Goal: Task Accomplishment & Management: Use online tool/utility

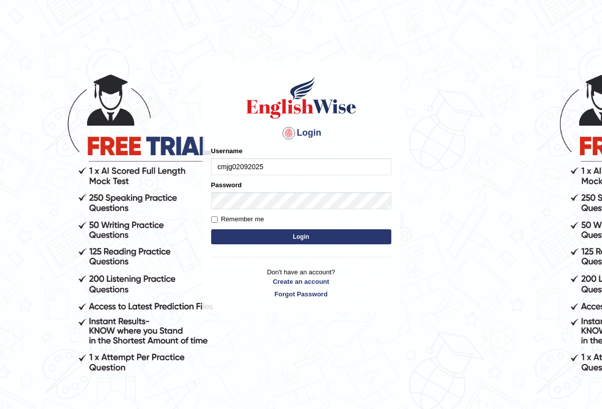
type input "cmjg02092025"
click at [301, 237] on button "Login" at bounding box center [301, 236] width 180 height 15
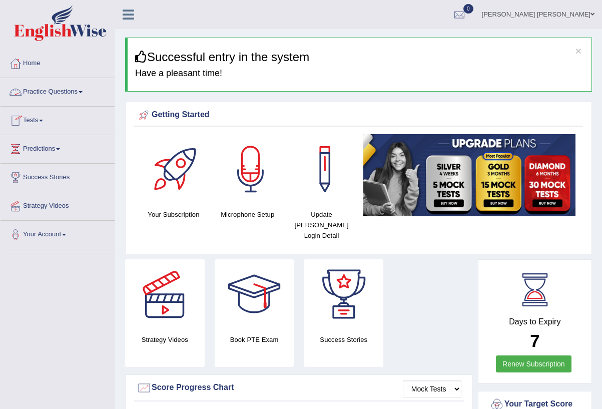
click at [60, 97] on link "Practice Questions" at bounding box center [58, 90] width 114 height 25
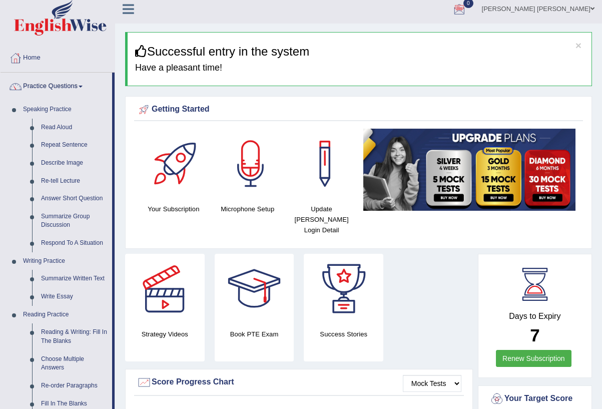
scroll to position [13, 0]
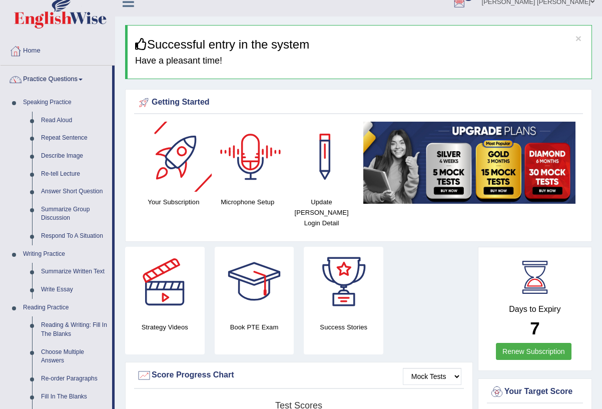
click at [245, 151] on div at bounding box center [251, 157] width 70 height 70
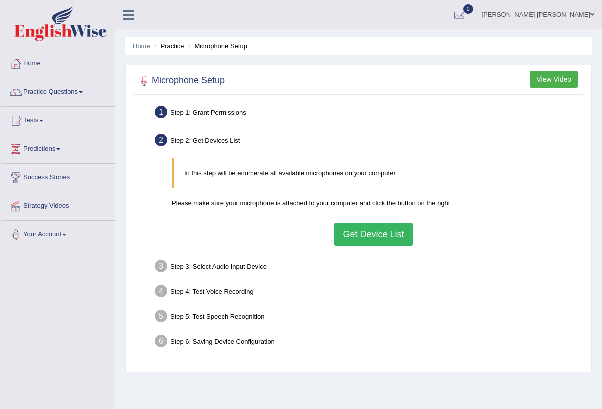
scroll to position [2, 0]
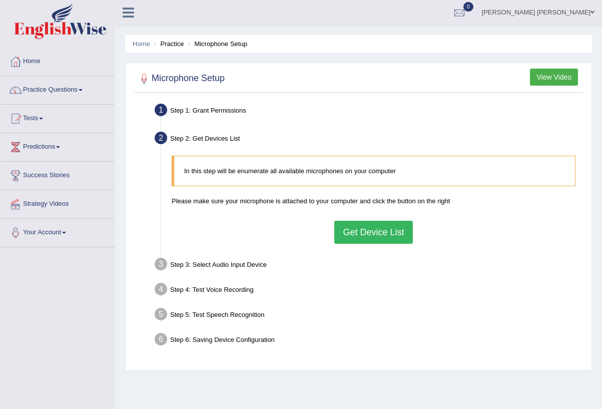
click at [362, 228] on button "Get Device List" at bounding box center [373, 232] width 78 height 23
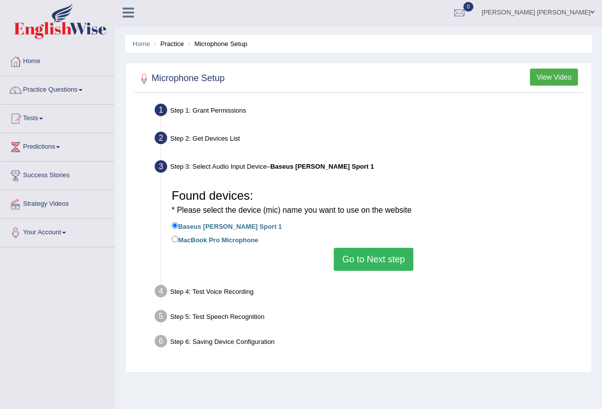
click at [361, 253] on button "Go to Next step" at bounding box center [374, 259] width 80 height 23
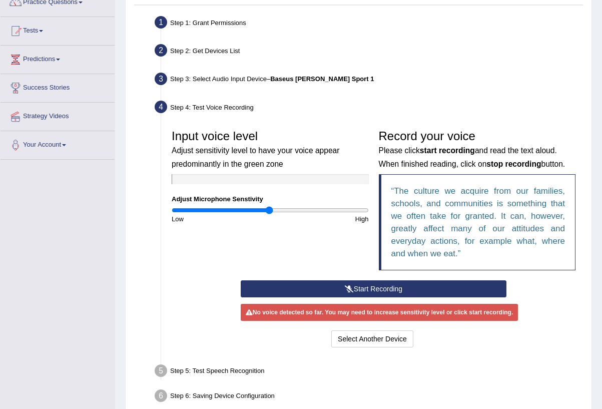
scroll to position [98, 0]
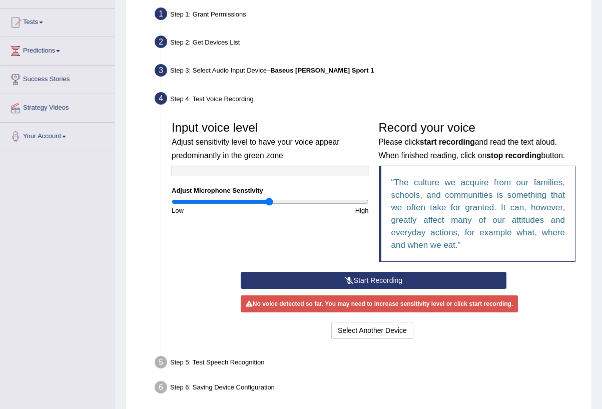
drag, startPoint x: 411, startPoint y: 277, endPoint x: 396, endPoint y: 266, distance: 18.6
click at [411, 277] on button "Start Recording" at bounding box center [374, 280] width 266 height 17
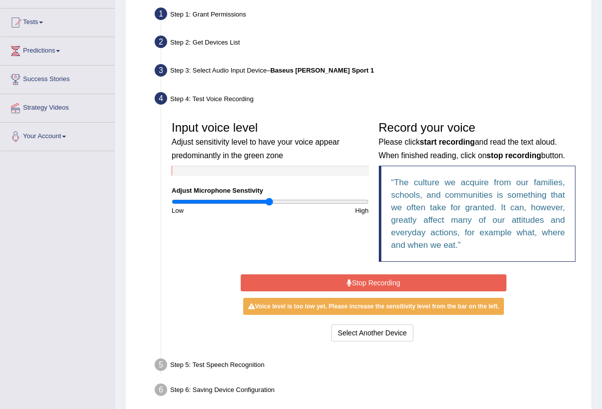
click at [365, 278] on button "Stop Recording" at bounding box center [374, 282] width 266 height 17
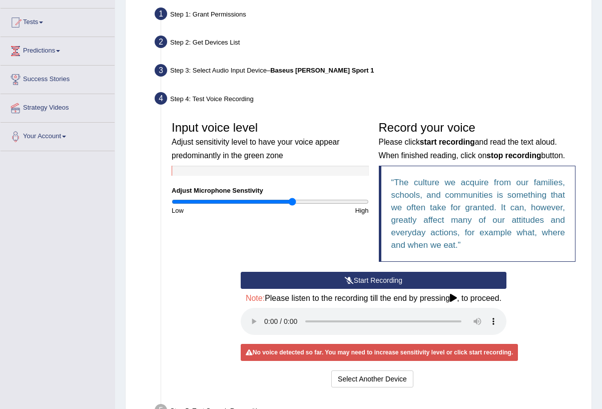
drag, startPoint x: 273, startPoint y: 202, endPoint x: 292, endPoint y: 202, distance: 18.5
click at [292, 202] on input "range" at bounding box center [270, 202] width 197 height 8
click at [349, 277] on icon at bounding box center [349, 280] width 9 height 7
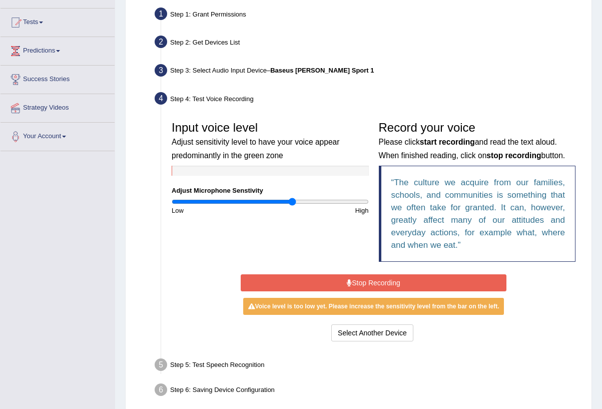
click at [325, 279] on button "Stop Recording" at bounding box center [374, 282] width 266 height 17
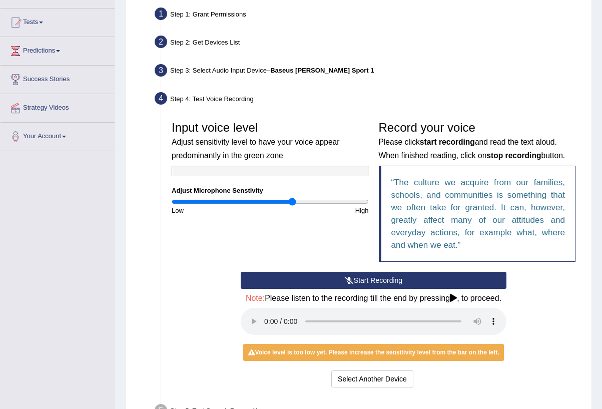
click at [268, 325] on audio at bounding box center [374, 321] width 266 height 27
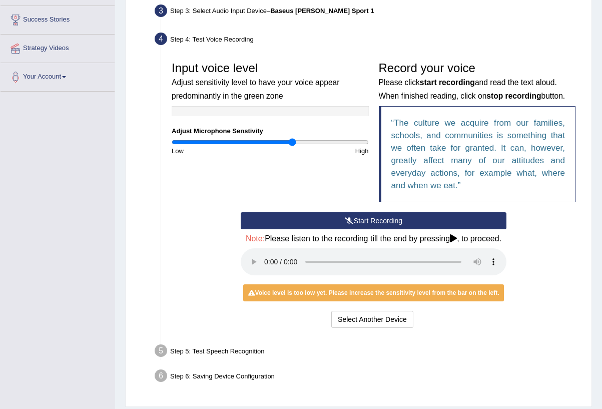
scroll to position [159, 0]
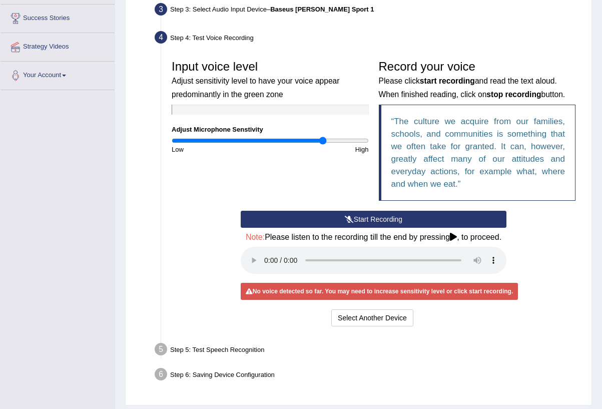
drag, startPoint x: 294, startPoint y: 143, endPoint x: 318, endPoint y: 176, distance: 41.5
type input "1.56"
click at [323, 144] on input "range" at bounding box center [270, 141] width 197 height 8
click at [317, 216] on button "Start Recording" at bounding box center [374, 219] width 266 height 17
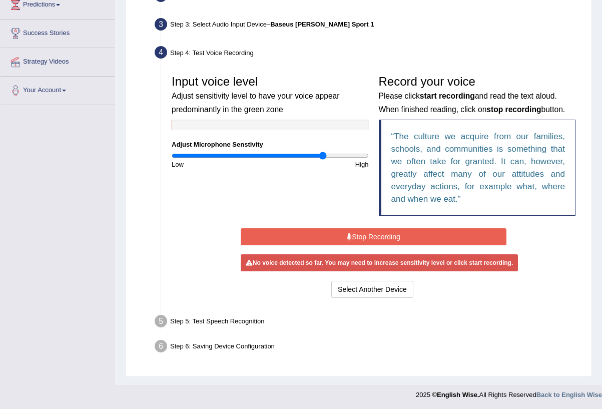
scroll to position [141, 0]
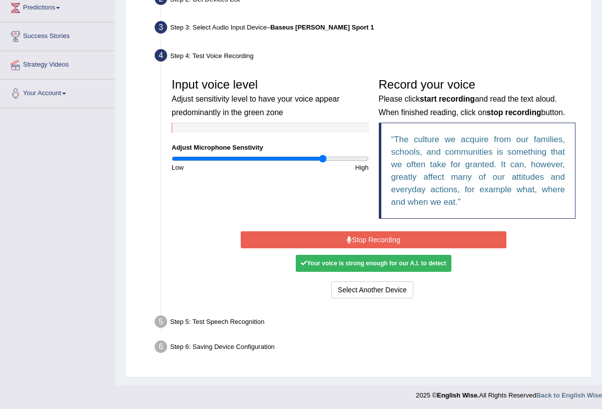
click at [373, 242] on button "Stop Recording" at bounding box center [374, 239] width 266 height 17
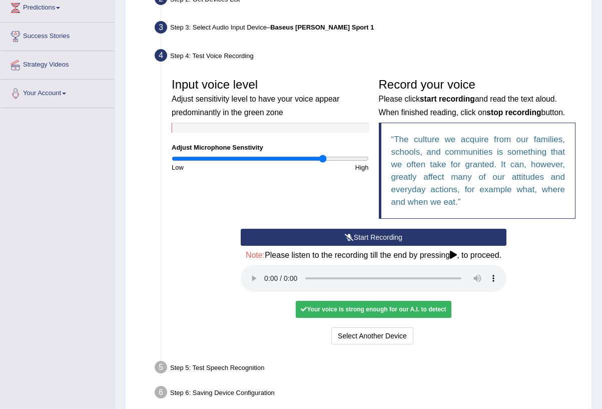
click at [266, 279] on audio at bounding box center [374, 278] width 266 height 27
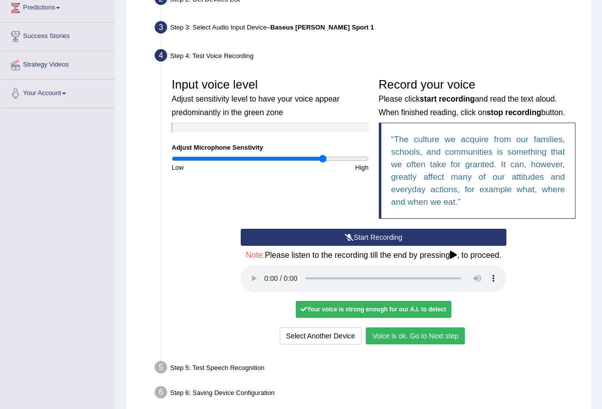
click at [457, 334] on button "Voice is ok. Go to Next step" at bounding box center [415, 335] width 99 height 17
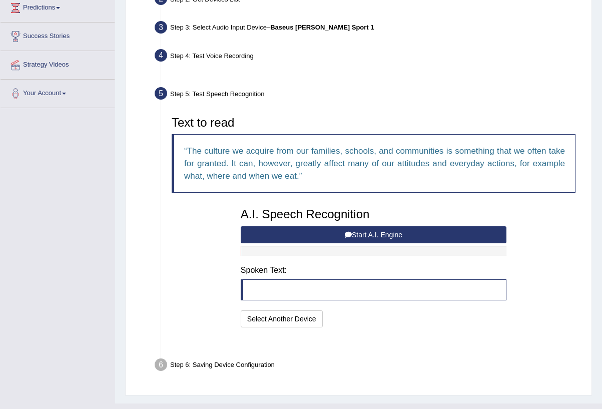
scroll to position [136, 0]
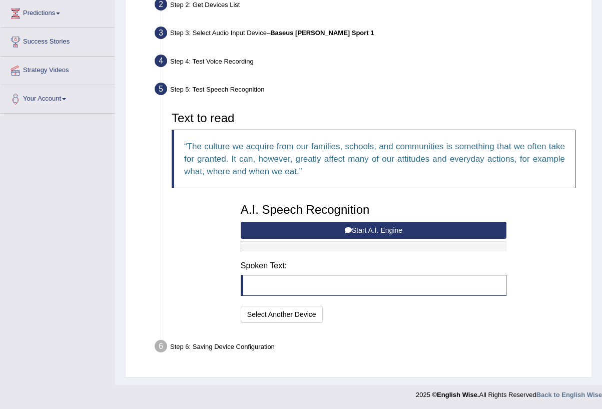
click at [400, 226] on button "Start A.I. Engine" at bounding box center [374, 230] width 266 height 17
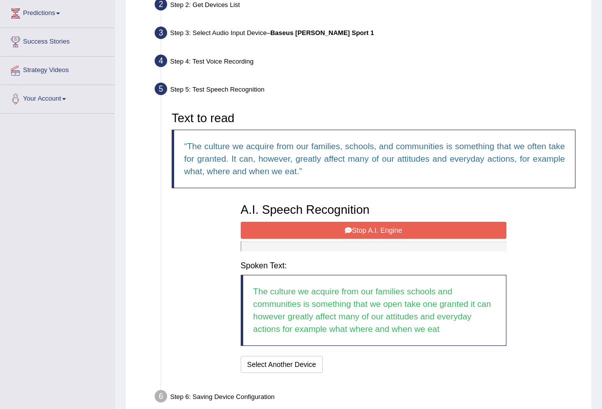
click at [397, 228] on button "Stop A.I. Engine" at bounding box center [374, 230] width 266 height 17
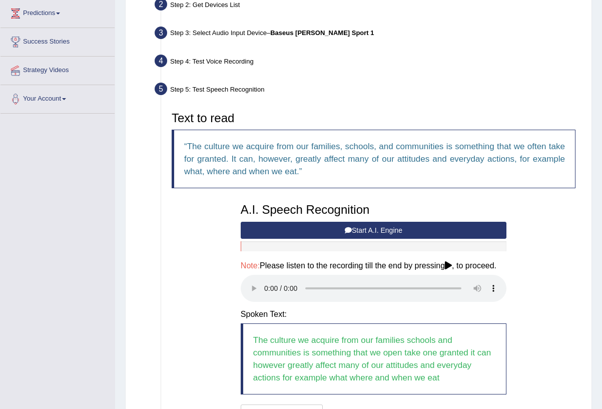
click at [265, 292] on audio at bounding box center [374, 288] width 266 height 27
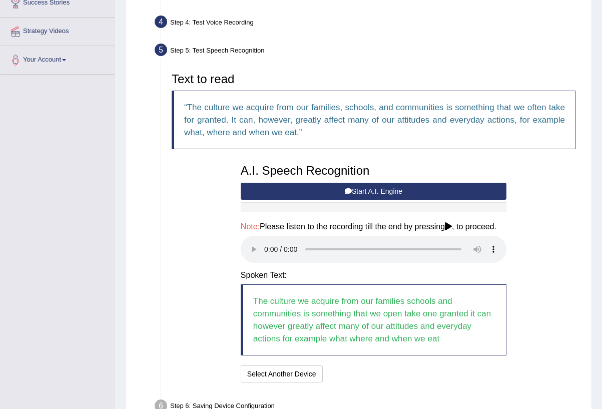
scroll to position [171, 0]
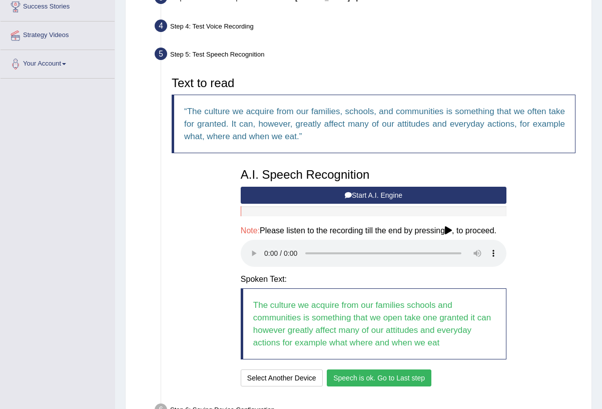
click at [375, 197] on button "Start A.I. Engine" at bounding box center [374, 195] width 266 height 17
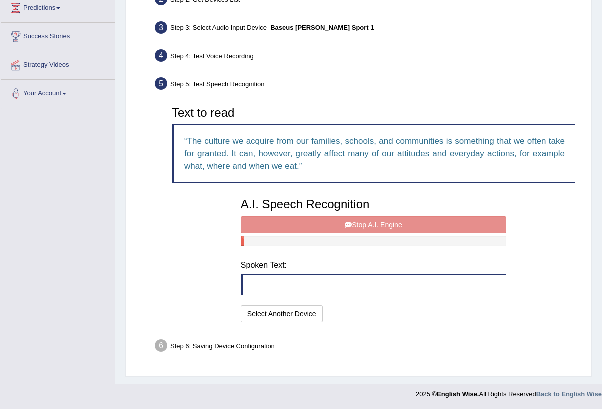
scroll to position [136, 0]
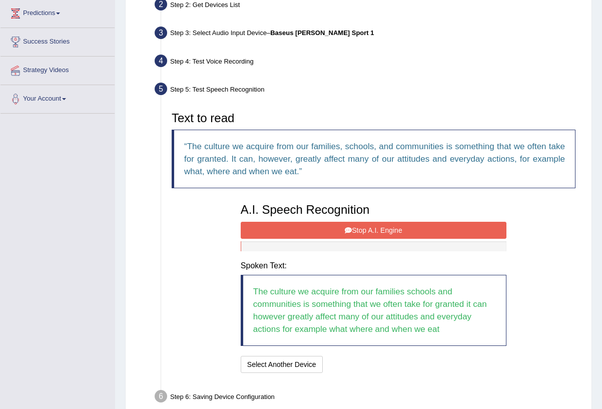
click at [358, 225] on button "Stop A.I. Engine" at bounding box center [374, 230] width 266 height 17
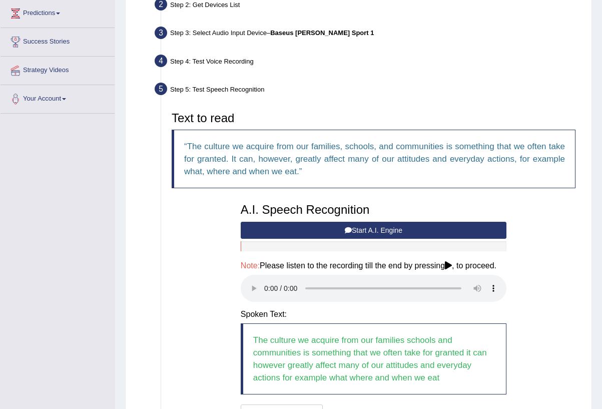
click at [269, 291] on audio at bounding box center [374, 288] width 266 height 27
click at [261, 291] on audio at bounding box center [374, 288] width 266 height 27
click at [264, 291] on audio at bounding box center [374, 288] width 266 height 27
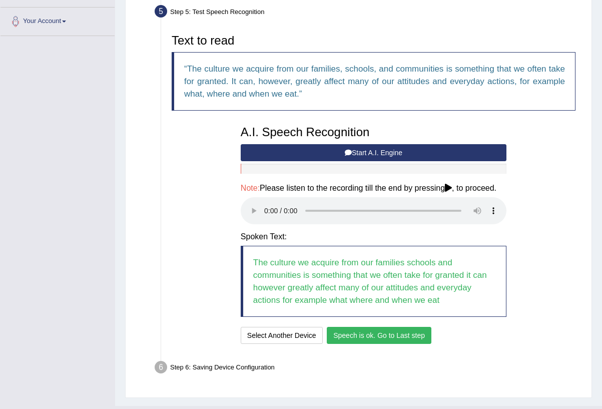
click at [344, 333] on button "Speech is ok. Go to Last step" at bounding box center [379, 335] width 105 height 17
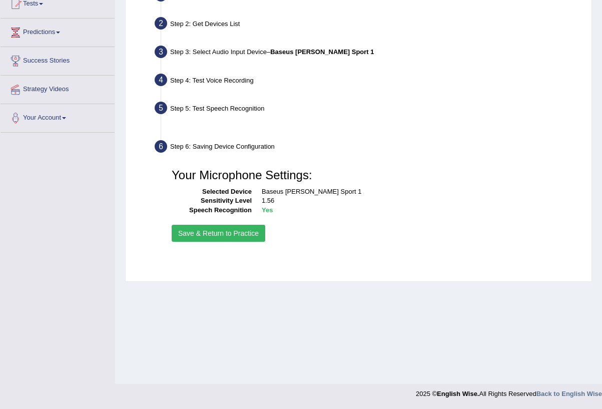
scroll to position [117, 0]
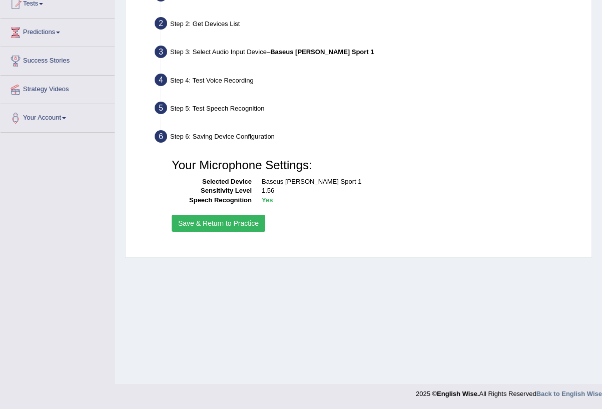
click at [243, 228] on button "Save & Return to Practice" at bounding box center [219, 223] width 94 height 17
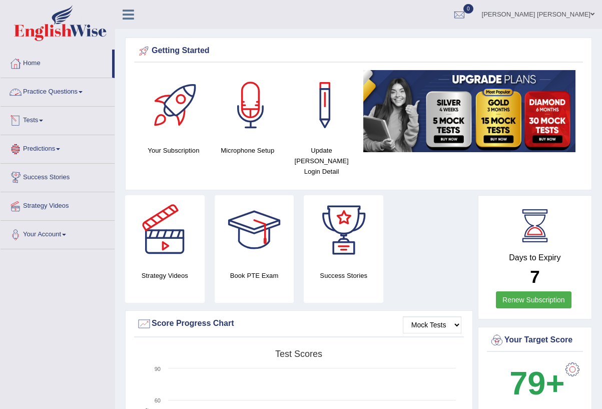
click at [56, 101] on link "Practice Questions" at bounding box center [58, 90] width 114 height 25
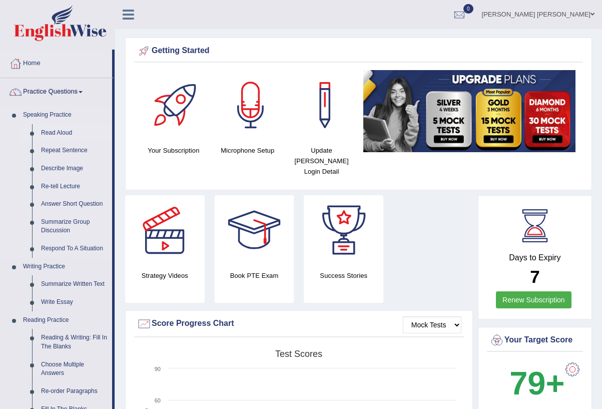
click at [70, 133] on link "Read Aloud" at bounding box center [75, 133] width 76 height 18
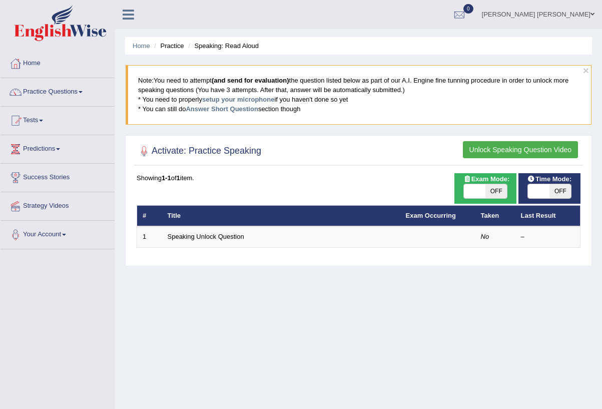
click at [487, 195] on span "OFF" at bounding box center [496, 191] width 22 height 14
checkbox input "true"
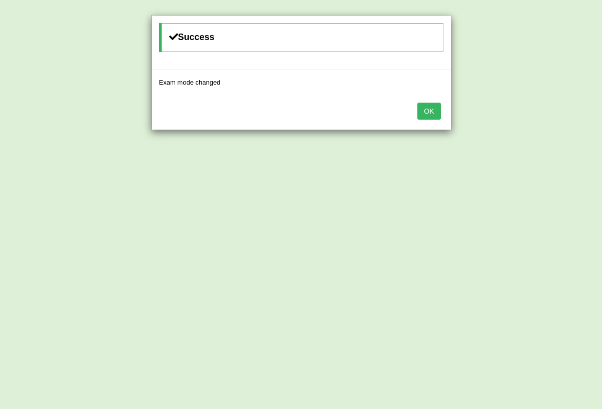
click at [435, 117] on button "OK" at bounding box center [428, 111] width 23 height 17
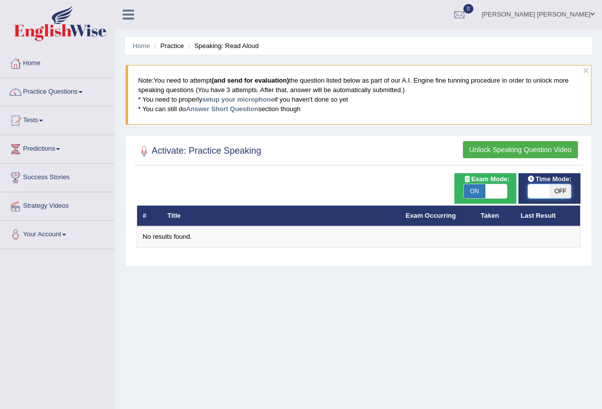
click at [548, 189] on span at bounding box center [539, 191] width 22 height 14
checkbox input "true"
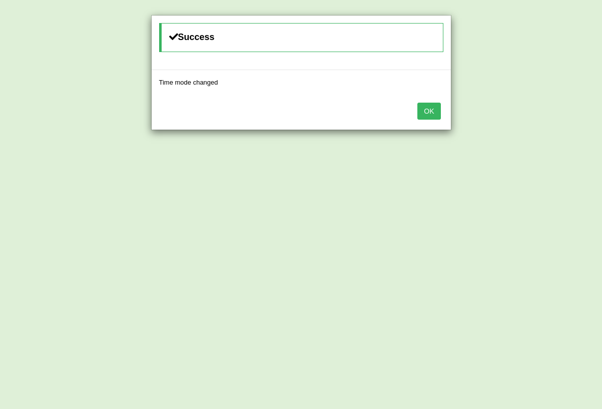
click at [428, 116] on button "OK" at bounding box center [428, 111] width 23 height 17
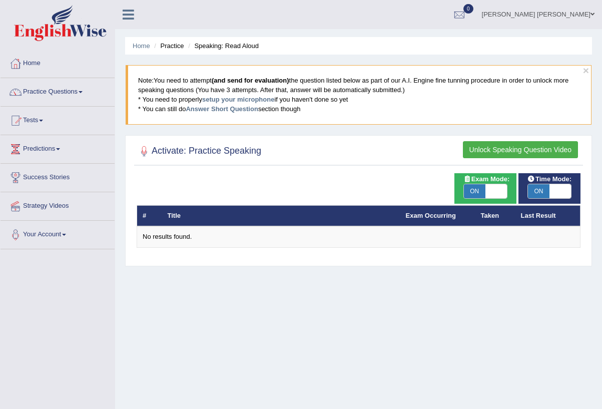
click at [519, 155] on button "Unlock Speaking Question Video" at bounding box center [520, 149] width 115 height 17
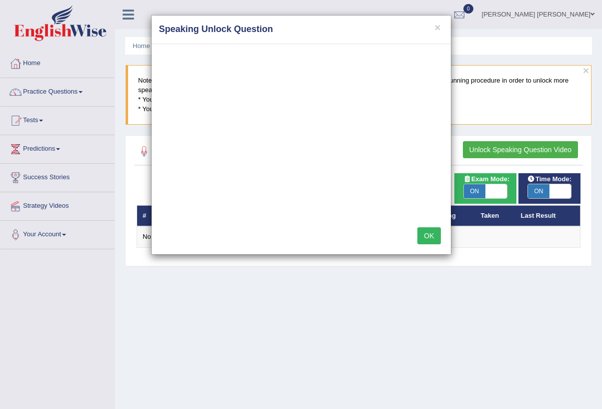
click at [426, 233] on button "OK" at bounding box center [428, 235] width 23 height 17
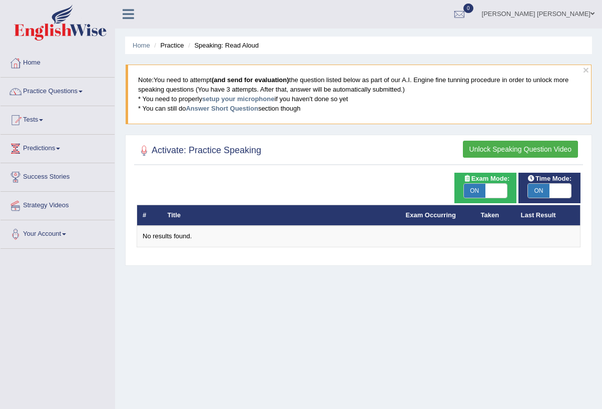
scroll to position [2, 0]
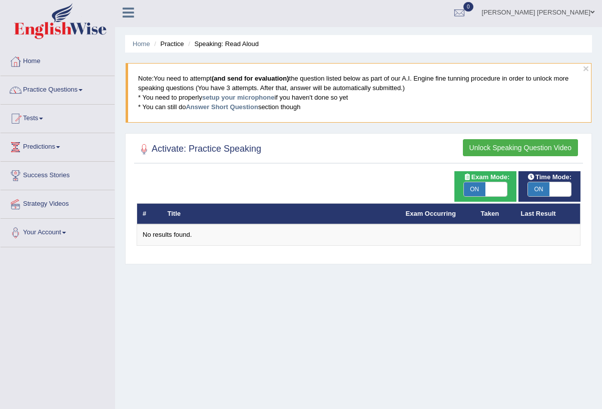
click at [475, 188] on span "ON" at bounding box center [475, 189] width 22 height 14
checkbox input "false"
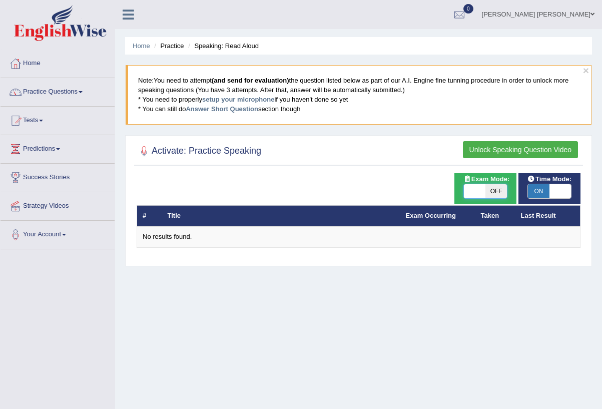
scroll to position [0, 0]
click at [541, 192] on span "ON" at bounding box center [539, 191] width 22 height 14
checkbox input "false"
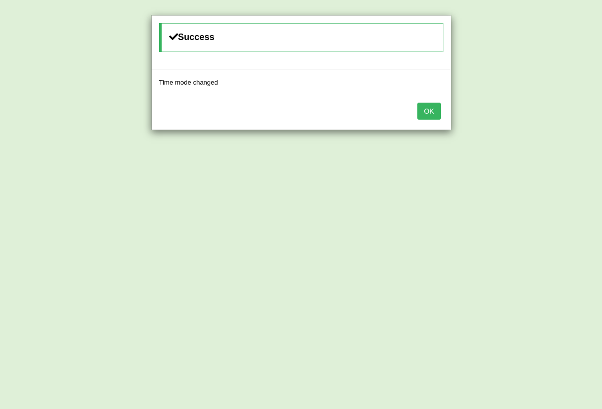
click at [420, 117] on div "OK" at bounding box center [301, 112] width 299 height 35
click at [425, 115] on button "OK" at bounding box center [428, 111] width 23 height 17
click at [421, 115] on button "OK" at bounding box center [428, 111] width 23 height 17
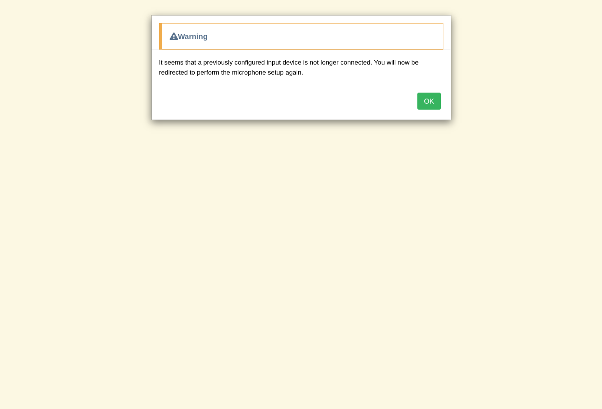
click at [424, 106] on button "OK" at bounding box center [428, 101] width 23 height 17
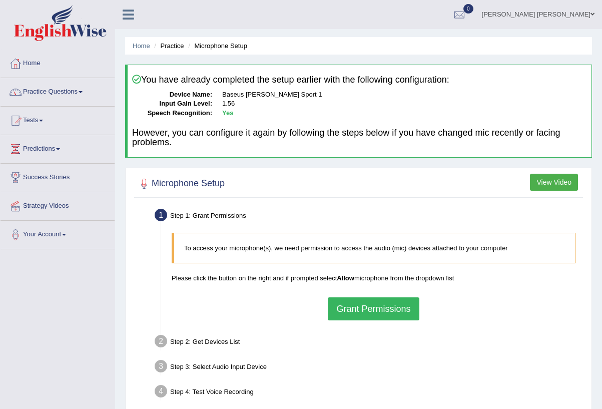
click at [387, 303] on button "Grant Permissions" at bounding box center [373, 308] width 91 height 23
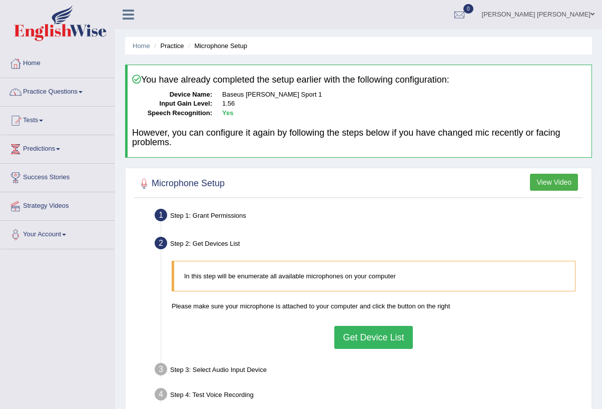
click at [381, 331] on button "Get Device List" at bounding box center [373, 337] width 78 height 23
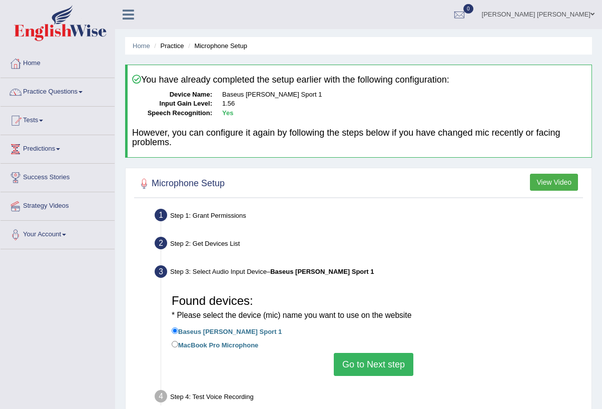
click at [379, 356] on button "Go to Next step" at bounding box center [374, 364] width 80 height 23
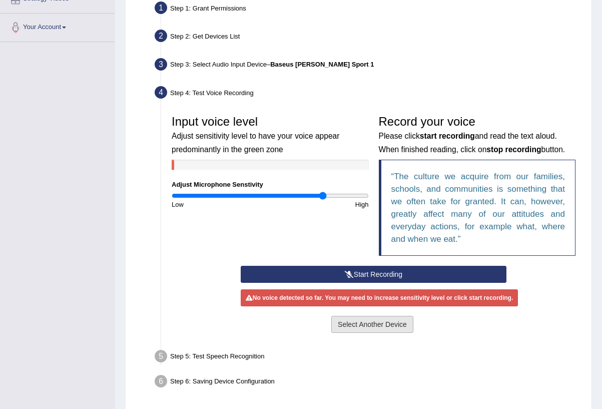
scroll to position [209, 0]
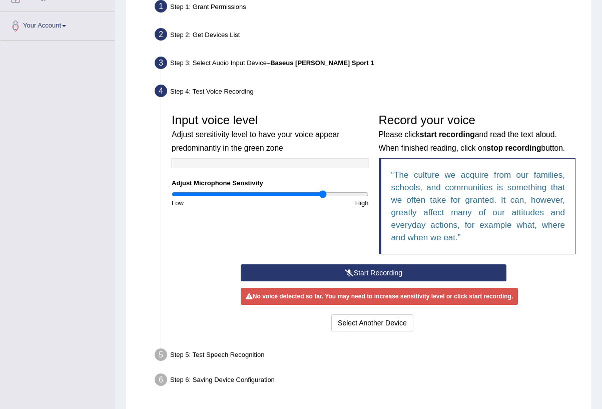
drag, startPoint x: 400, startPoint y: 274, endPoint x: 412, endPoint y: 296, distance: 25.1
click at [400, 273] on button "Start Recording" at bounding box center [374, 272] width 266 height 17
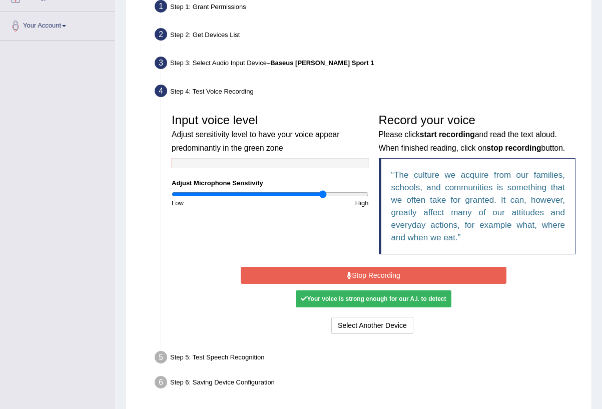
click at [400, 278] on button "Stop Recording" at bounding box center [374, 275] width 266 height 17
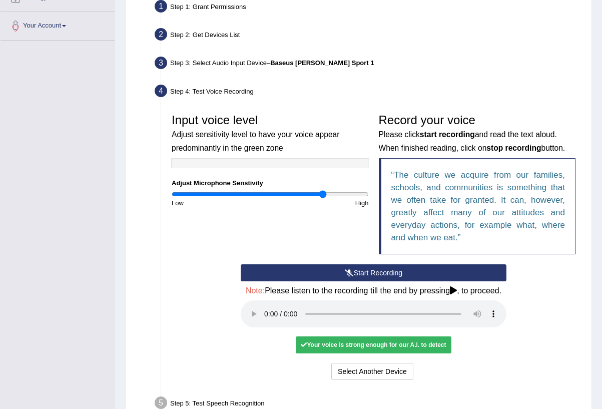
click at [271, 315] on audio at bounding box center [374, 313] width 266 height 27
click at [268, 315] on audio at bounding box center [374, 313] width 266 height 27
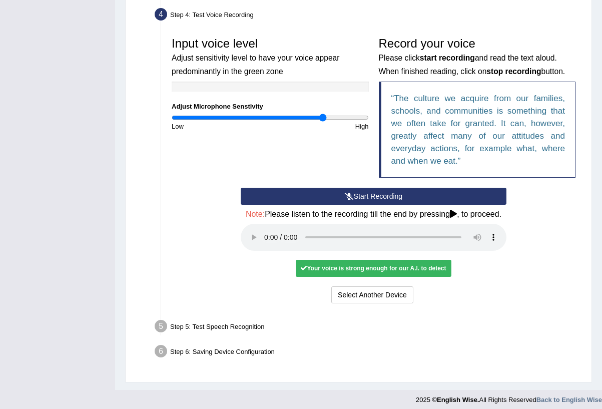
scroll to position [285, 0]
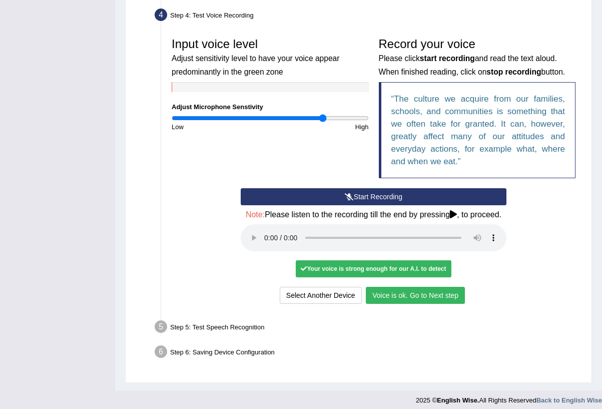
click at [439, 294] on button "Voice is ok. Go to Next step" at bounding box center [415, 295] width 99 height 17
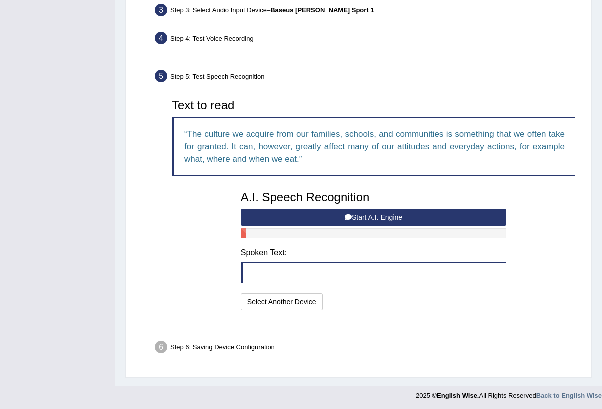
scroll to position [237, 0]
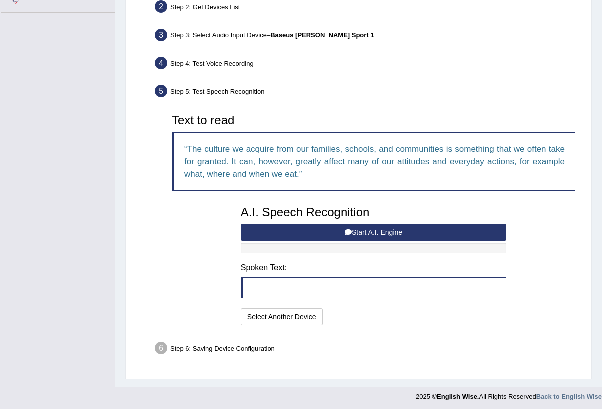
click at [405, 231] on button "Start A.I. Engine" at bounding box center [374, 232] width 266 height 17
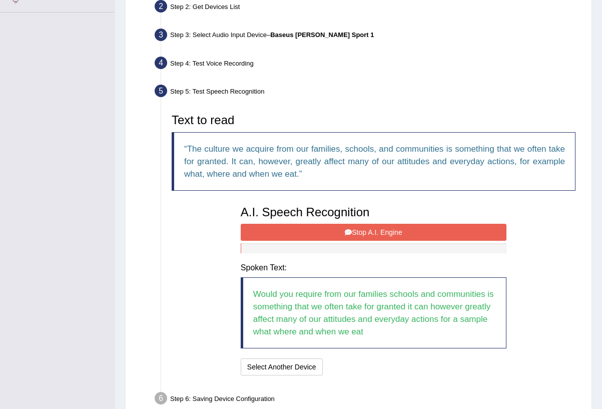
click at [405, 234] on button "Stop A.I. Engine" at bounding box center [374, 232] width 266 height 17
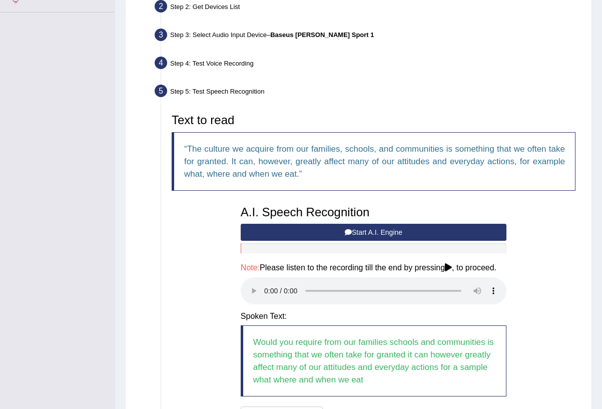
scroll to position [236, 0]
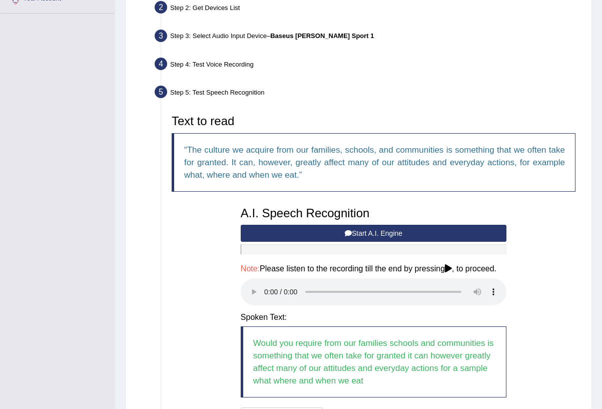
click at [262, 290] on audio at bounding box center [374, 291] width 266 height 27
click at [264, 291] on audio at bounding box center [374, 291] width 266 height 27
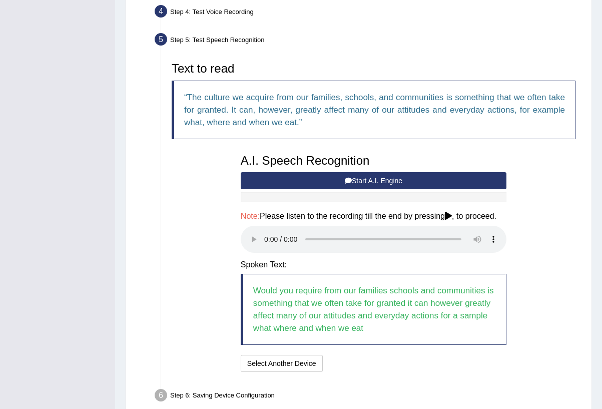
scroll to position [289, 0]
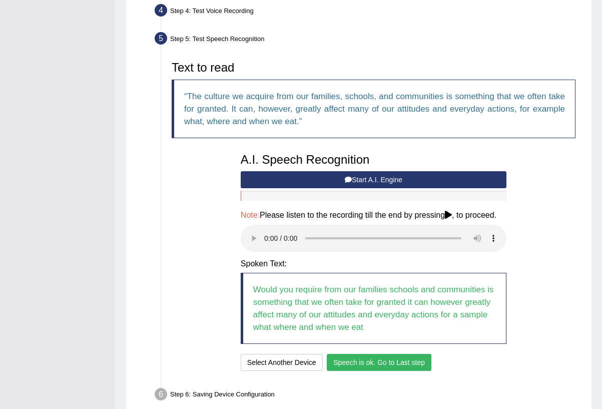
click at [349, 180] on icon at bounding box center [348, 179] width 7 height 7
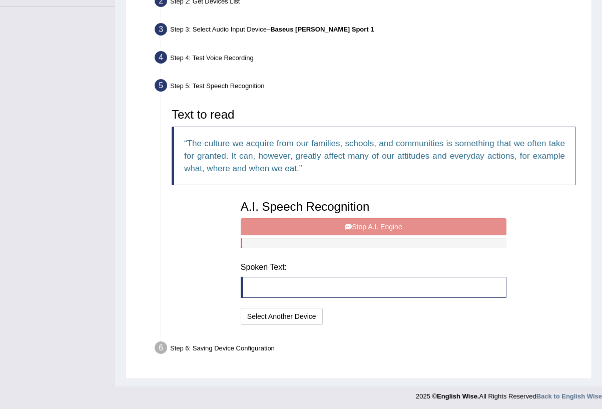
scroll to position [237, 0]
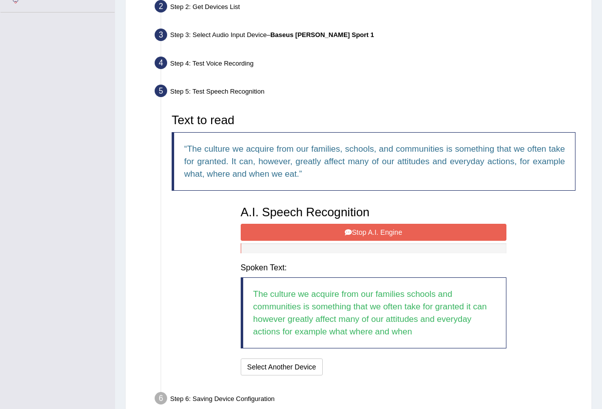
click at [358, 235] on button "Stop A.I. Engine" at bounding box center [374, 232] width 266 height 17
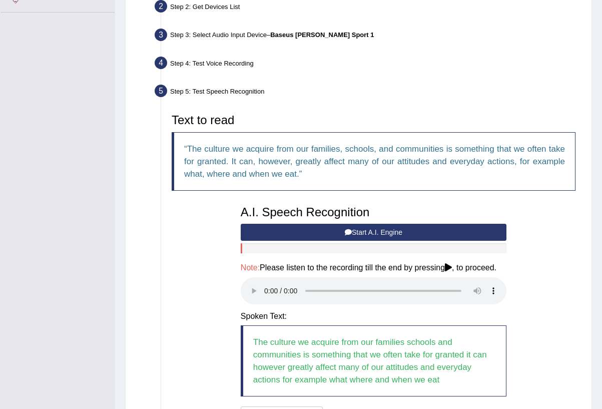
click at [265, 289] on audio at bounding box center [374, 290] width 266 height 27
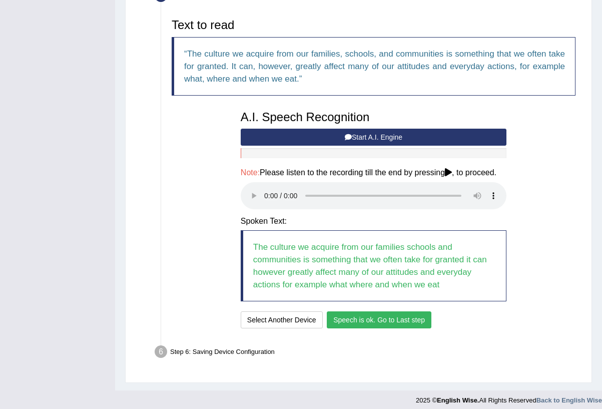
click at [391, 311] on button "Speech is ok. Go to Last step" at bounding box center [379, 319] width 105 height 17
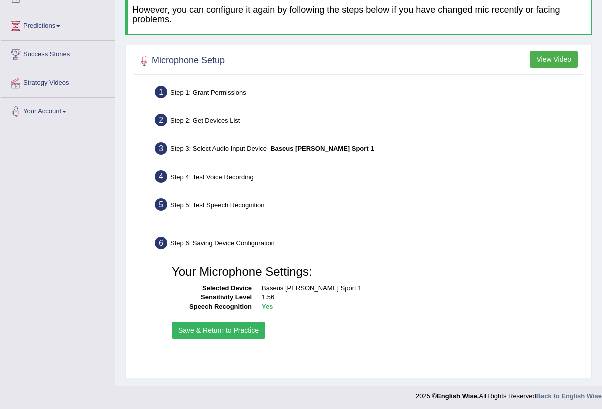
scroll to position [117, 0]
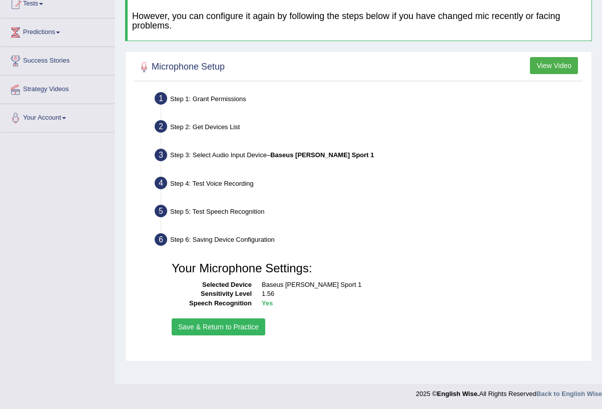
click at [254, 322] on button "Save & Return to Practice" at bounding box center [219, 326] width 94 height 17
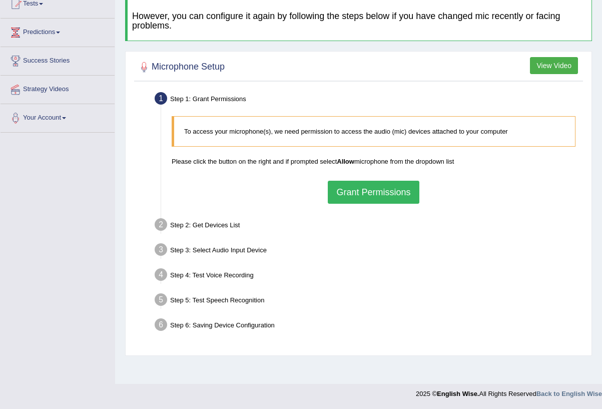
scroll to position [117, 0]
click at [379, 189] on button "Grant Permissions" at bounding box center [373, 192] width 91 height 23
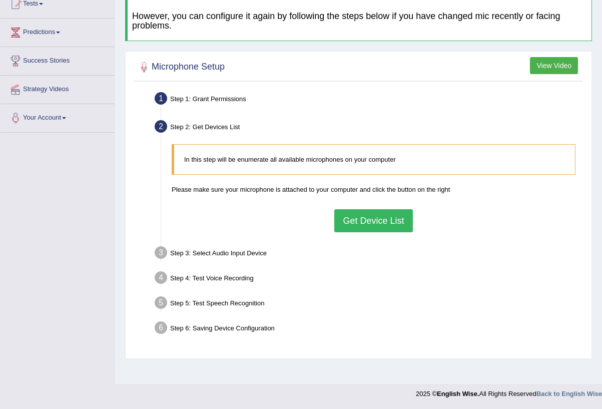
click at [384, 216] on button "Get Device List" at bounding box center [373, 220] width 78 height 23
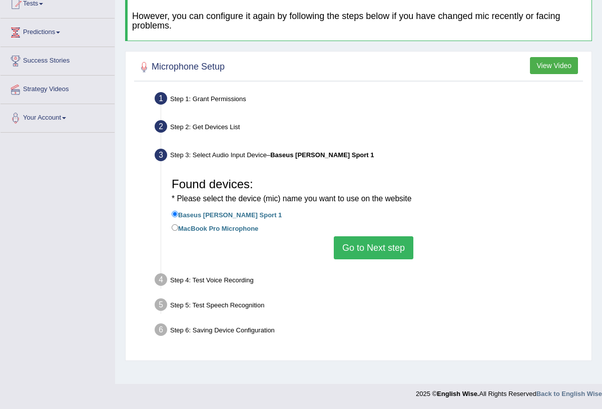
click at [386, 237] on button "Go to Next step" at bounding box center [374, 247] width 80 height 23
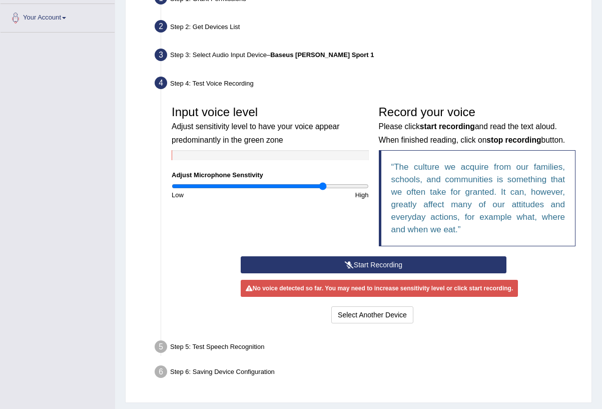
scroll to position [223, 0]
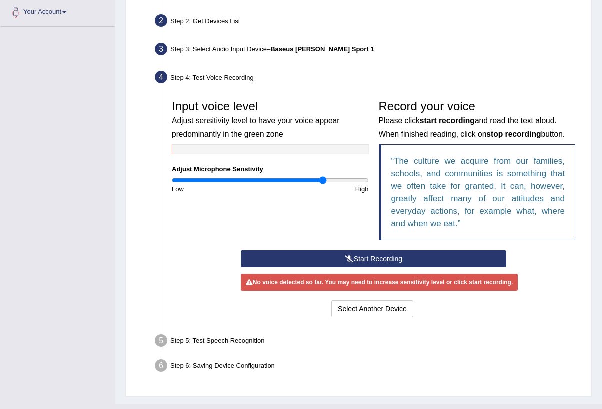
click at [417, 252] on button "Start Recording" at bounding box center [374, 258] width 266 height 17
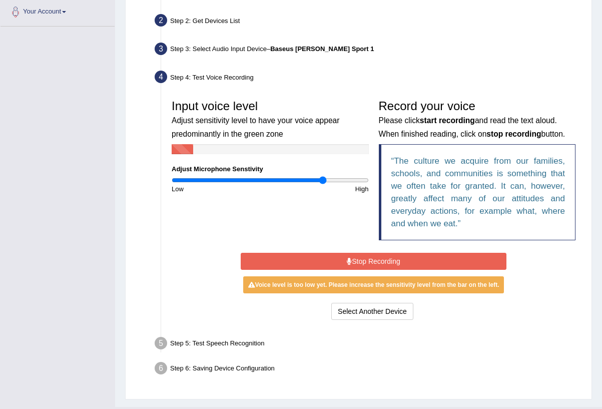
drag, startPoint x: 459, startPoint y: 260, endPoint x: 473, endPoint y: 261, distance: 14.0
click at [459, 260] on button "Stop Recording" at bounding box center [374, 261] width 266 height 17
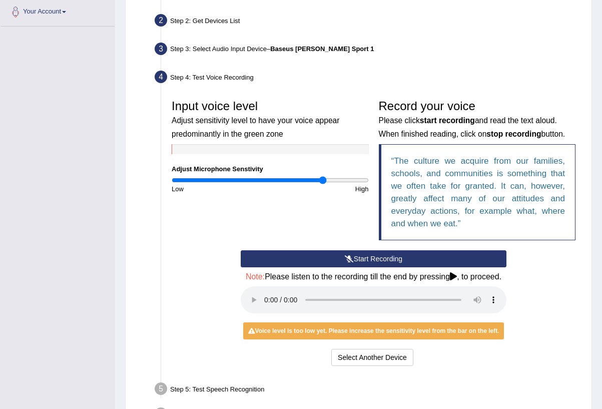
click at [262, 301] on audio at bounding box center [374, 299] width 266 height 27
click at [267, 301] on audio at bounding box center [374, 299] width 266 height 27
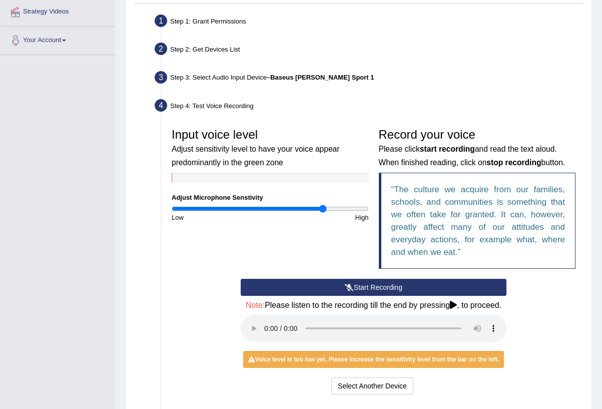
drag, startPoint x: 500, startPoint y: 2, endPoint x: 372, endPoint y: 100, distance: 161.9
click at [372, 100] on div "Step 4: Test Voice Recording" at bounding box center [368, 107] width 437 height 22
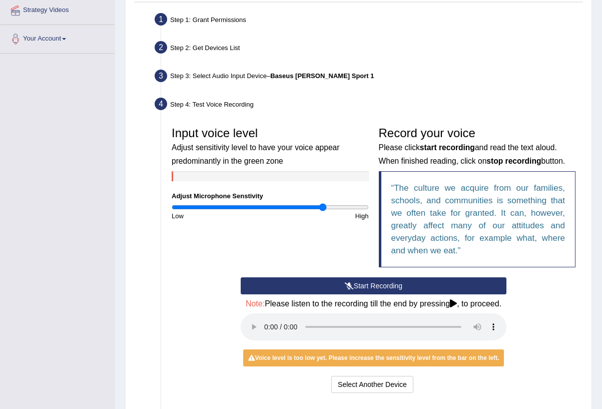
scroll to position [195, 0]
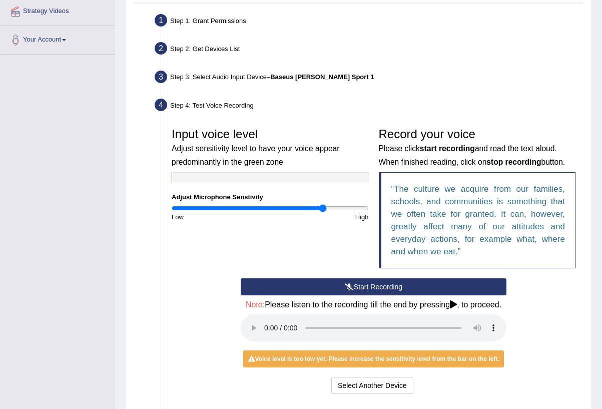
click at [373, 284] on button "Start Recording" at bounding box center [374, 286] width 266 height 17
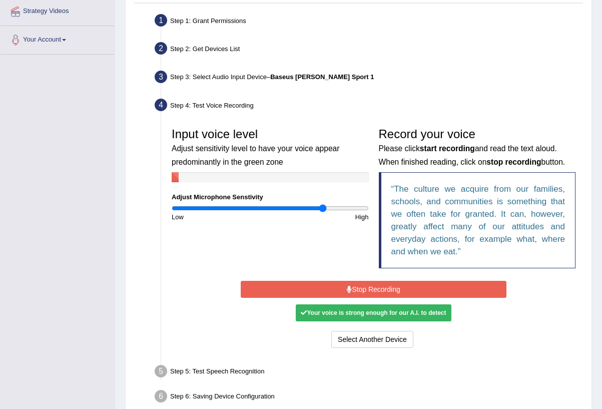
click at [373, 288] on button "Stop Recording" at bounding box center [374, 289] width 266 height 17
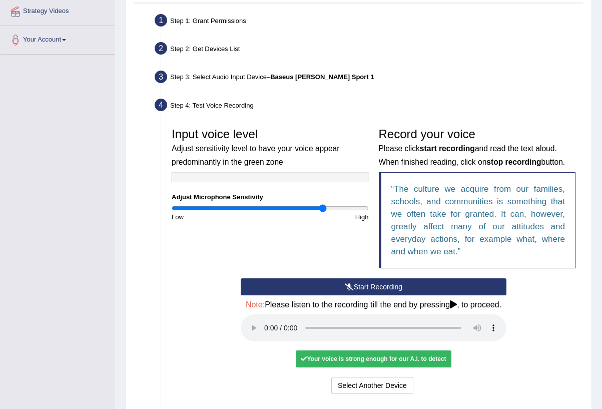
click at [269, 327] on audio at bounding box center [374, 327] width 266 height 27
click at [270, 327] on audio at bounding box center [374, 327] width 266 height 27
click at [268, 328] on audio at bounding box center [374, 327] width 266 height 27
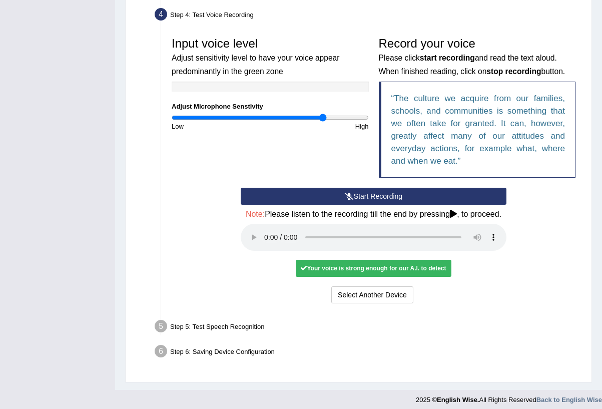
scroll to position [285, 0]
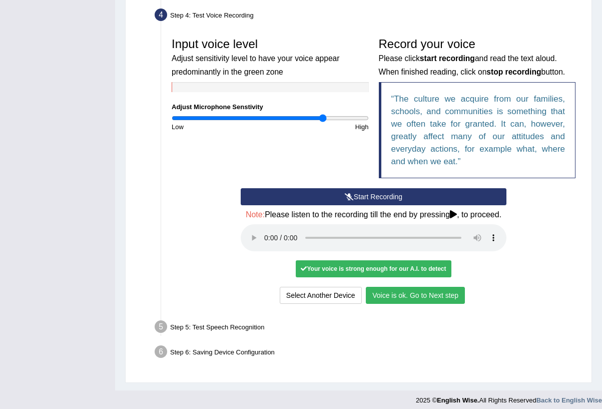
click at [437, 292] on button "Voice is ok. Go to Next step" at bounding box center [415, 295] width 99 height 17
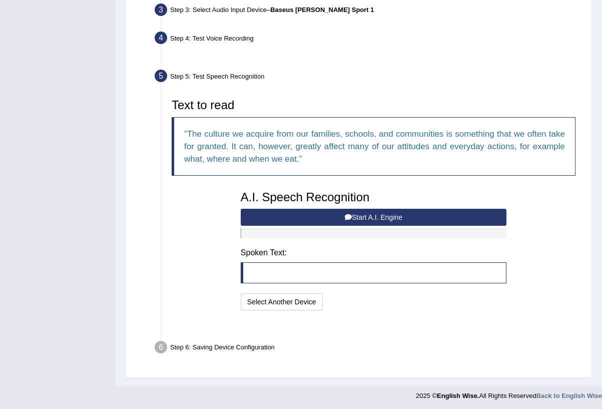
scroll to position [237, 0]
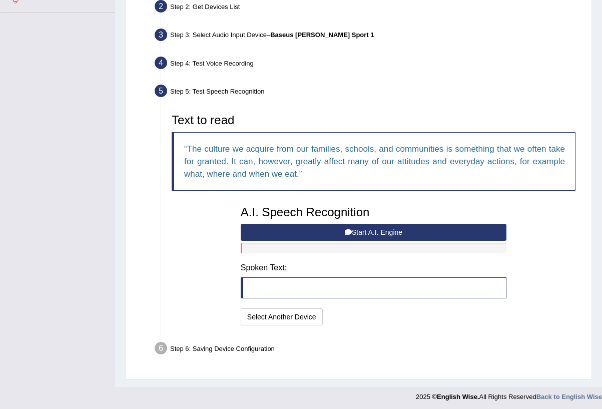
drag, startPoint x: 379, startPoint y: 233, endPoint x: 396, endPoint y: 241, distance: 18.1
click at [379, 233] on button "Start A.I. Engine" at bounding box center [374, 232] width 266 height 17
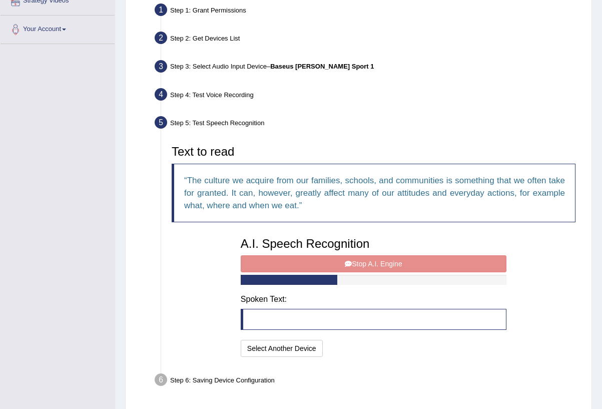
scroll to position [206, 0]
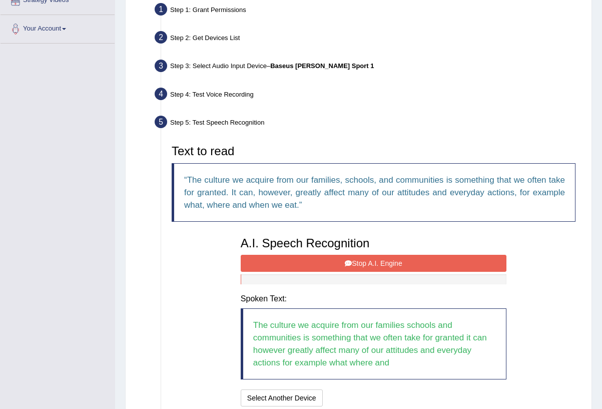
click at [445, 262] on button "Stop A.I. Engine" at bounding box center [374, 263] width 266 height 17
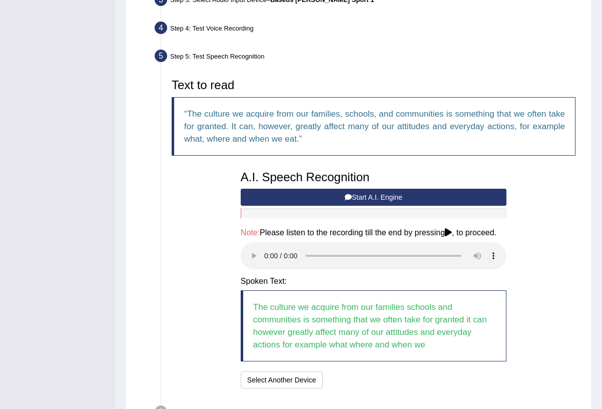
scroll to position [272, 0]
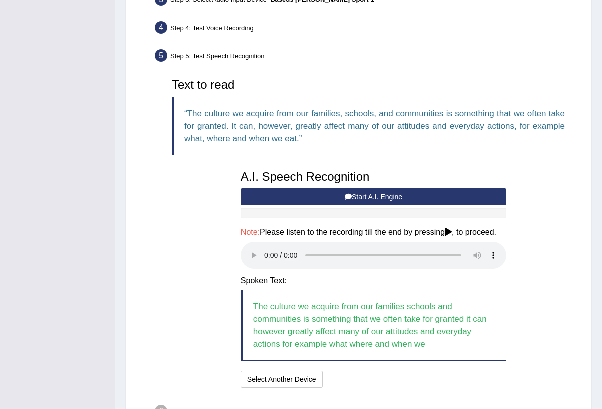
click at [267, 256] on audio at bounding box center [374, 255] width 266 height 27
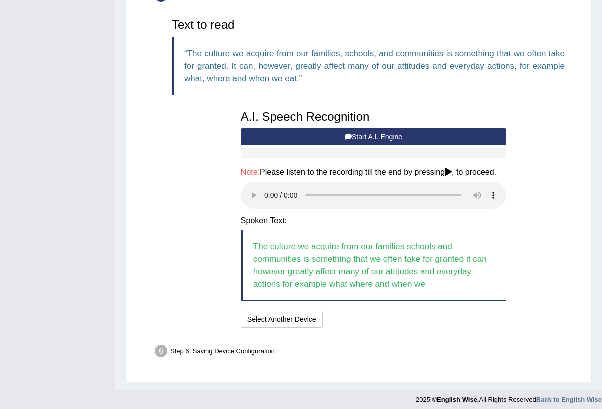
scroll to position [332, 0]
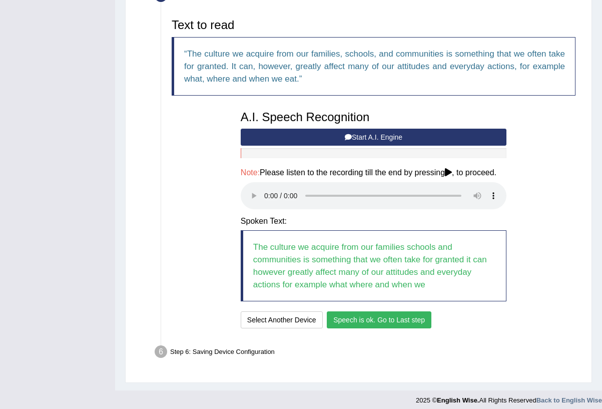
click at [426, 312] on button "Speech is ok. Go to Last step" at bounding box center [379, 319] width 105 height 17
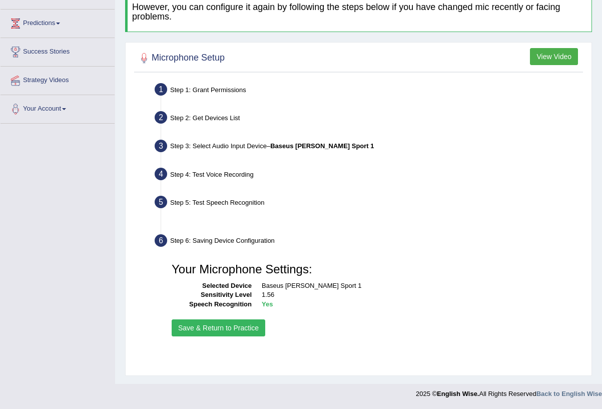
scroll to position [117, 0]
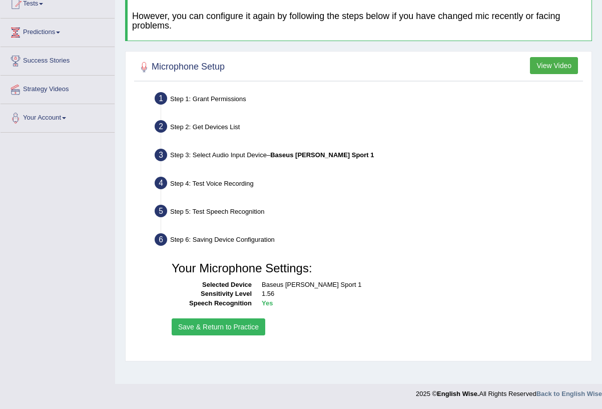
click at [251, 325] on button "Save & Return to Practice" at bounding box center [219, 326] width 94 height 17
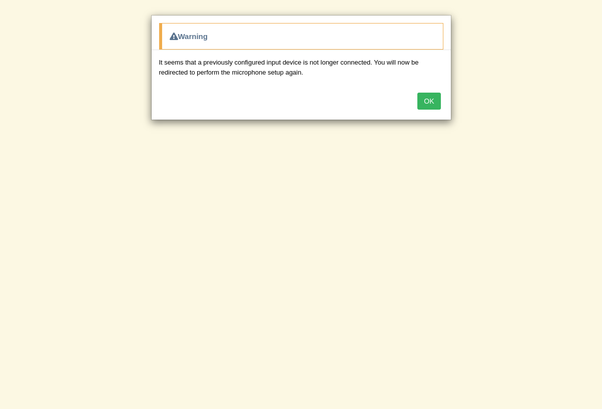
click at [431, 104] on button "OK" at bounding box center [428, 101] width 23 height 17
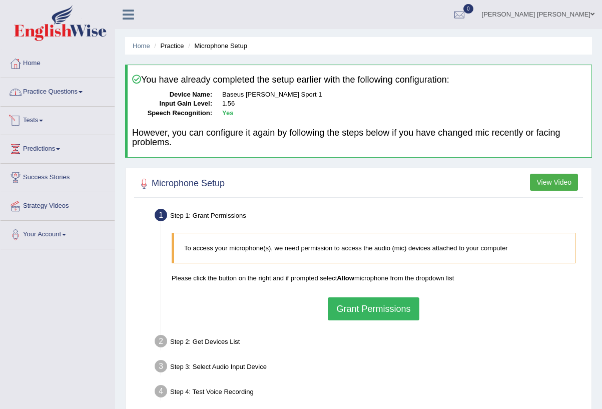
click at [80, 97] on link "Practice Questions" at bounding box center [58, 90] width 114 height 25
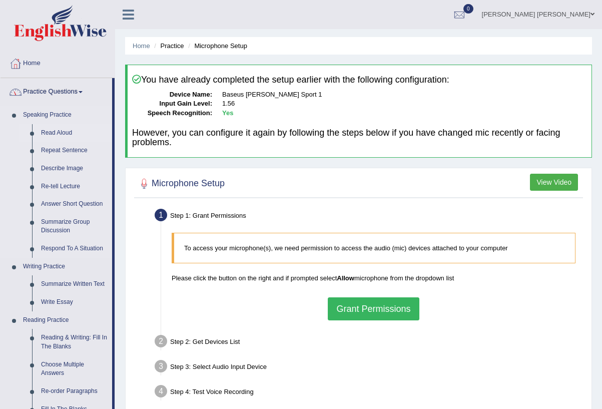
click at [47, 130] on link "Read Aloud" at bounding box center [75, 133] width 76 height 18
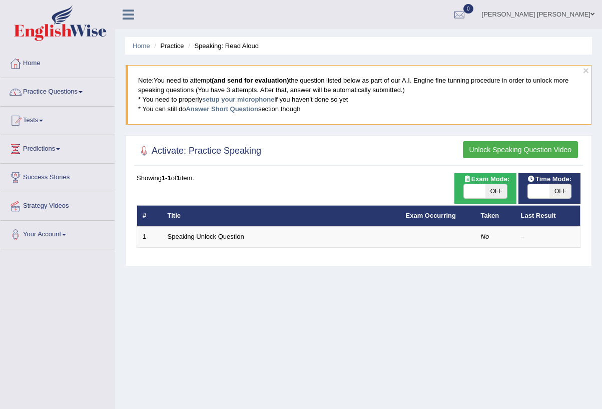
scroll to position [1, 0]
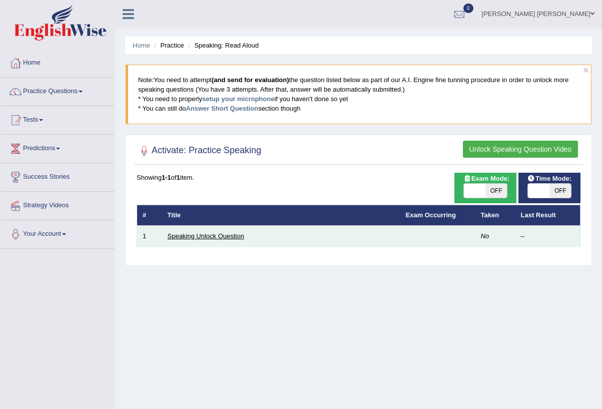
click at [217, 234] on link "Speaking Unlock Question" at bounding box center [206, 236] width 77 height 8
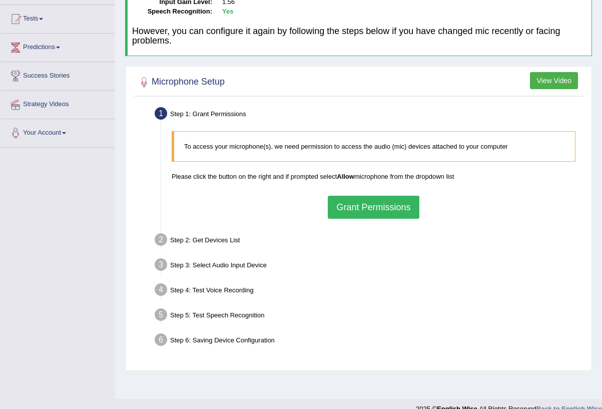
scroll to position [102, 0]
click at [378, 200] on button "Grant Permissions" at bounding box center [373, 206] width 91 height 23
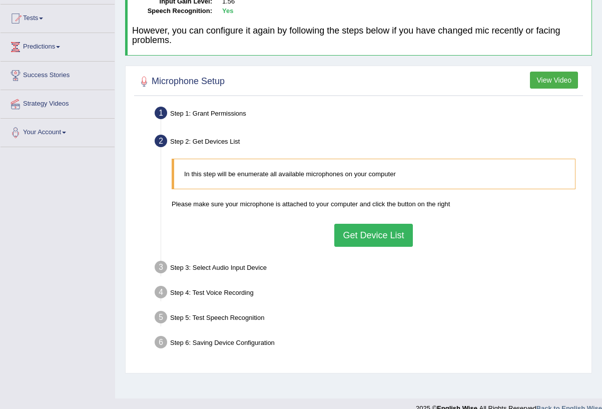
click at [354, 228] on button "Get Device List" at bounding box center [373, 235] width 78 height 23
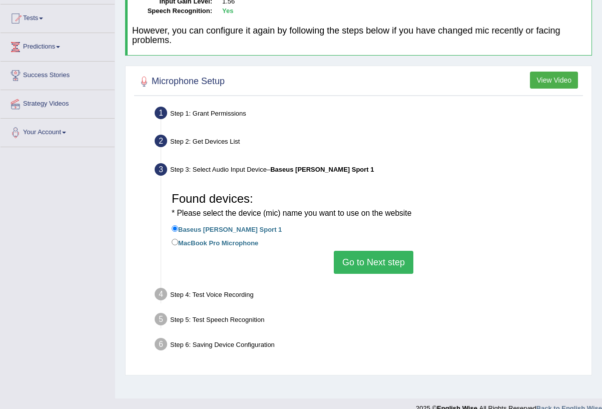
click at [243, 237] on label "MacBook Pro Microphone" at bounding box center [215, 242] width 87 height 11
click at [178, 239] on input "MacBook Pro Microphone" at bounding box center [175, 242] width 7 height 7
radio input "true"
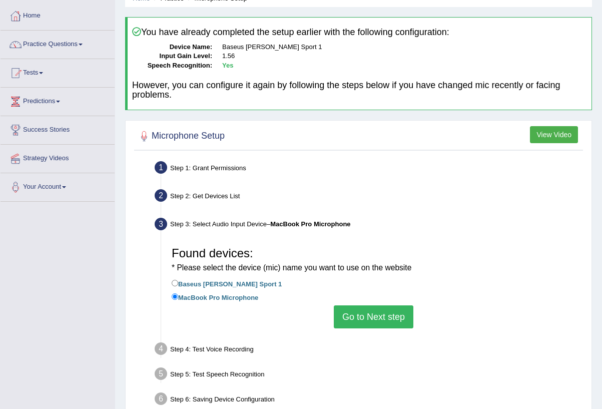
scroll to position [47, 0]
click at [386, 316] on button "Go to Next step" at bounding box center [374, 317] width 80 height 23
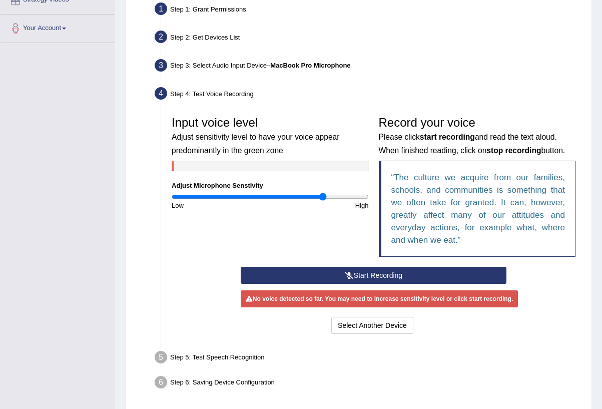
scroll to position [213, 0]
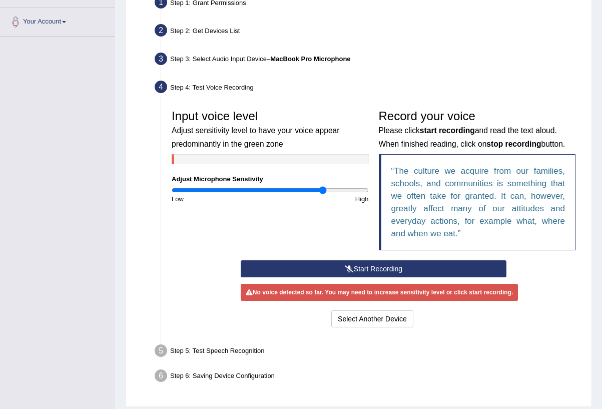
click at [395, 270] on button "Start Recording" at bounding box center [374, 268] width 266 height 17
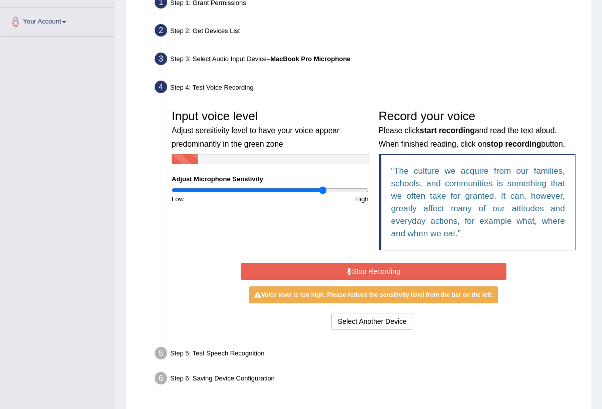
click at [432, 268] on button "Stop Recording" at bounding box center [374, 271] width 266 height 17
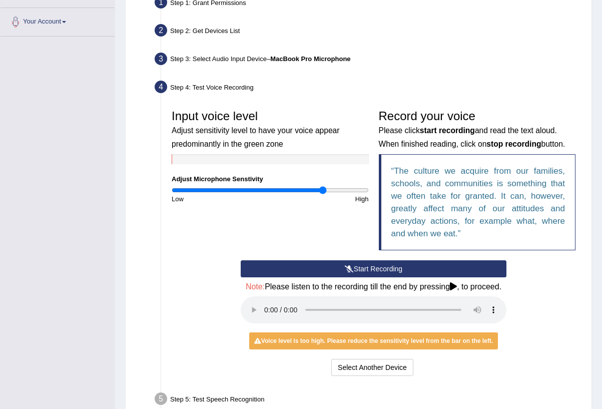
click at [370, 266] on button "Start Recording" at bounding box center [374, 268] width 266 height 17
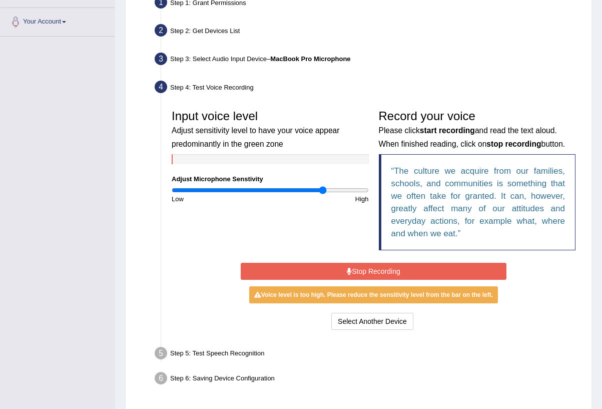
click at [462, 266] on button "Stop Recording" at bounding box center [374, 271] width 266 height 17
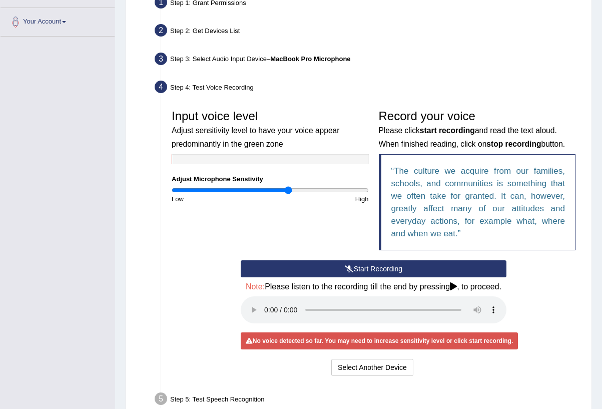
drag, startPoint x: 317, startPoint y: 189, endPoint x: 287, endPoint y: 207, distance: 35.0
click at [289, 189] on input "range" at bounding box center [270, 190] width 197 height 8
drag, startPoint x: 380, startPoint y: 264, endPoint x: 404, endPoint y: 266, distance: 23.6
click at [381, 264] on button "Start Recording" at bounding box center [374, 268] width 266 height 17
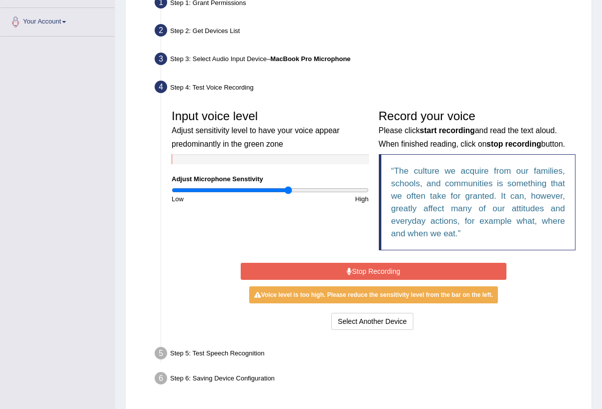
click at [423, 272] on button "Stop Recording" at bounding box center [374, 271] width 266 height 17
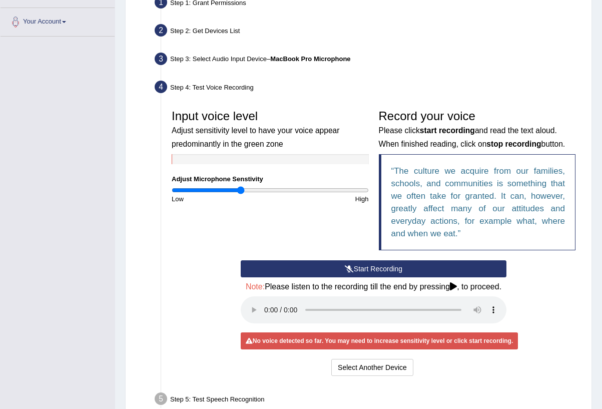
drag, startPoint x: 287, startPoint y: 190, endPoint x: 269, endPoint y: 210, distance: 26.9
click at [241, 191] on input "range" at bounding box center [270, 190] width 197 height 8
click at [364, 264] on button "Start Recording" at bounding box center [374, 268] width 266 height 17
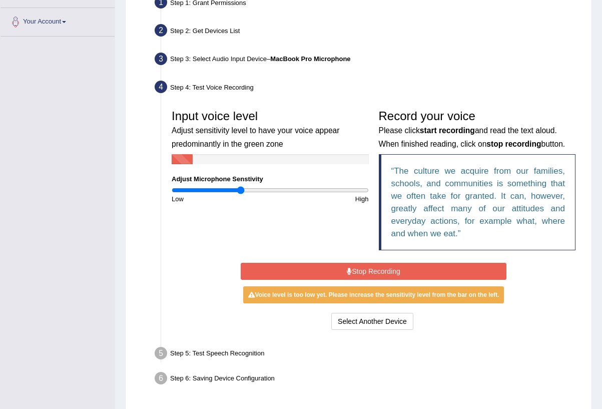
click at [410, 266] on button "Stop Recording" at bounding box center [374, 271] width 266 height 17
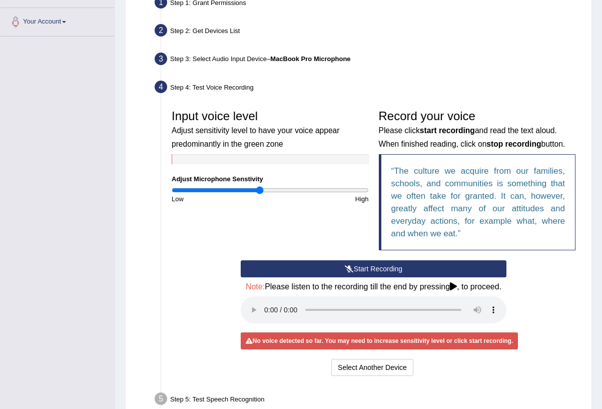
drag, startPoint x: 244, startPoint y: 188, endPoint x: 267, endPoint y: 203, distance: 27.0
type input "0.9"
click at [259, 190] on input "range" at bounding box center [270, 190] width 197 height 8
click at [387, 267] on button "Start Recording" at bounding box center [374, 268] width 266 height 17
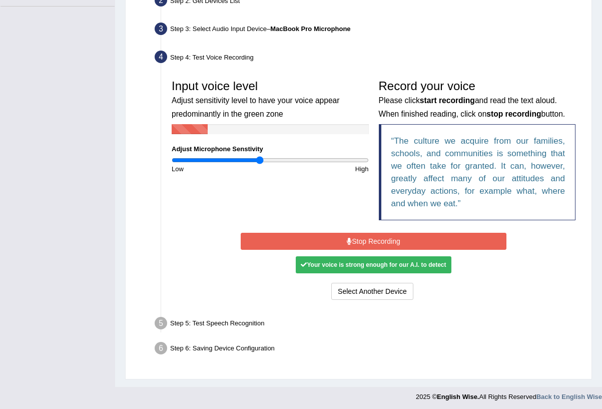
scroll to position [242, 0]
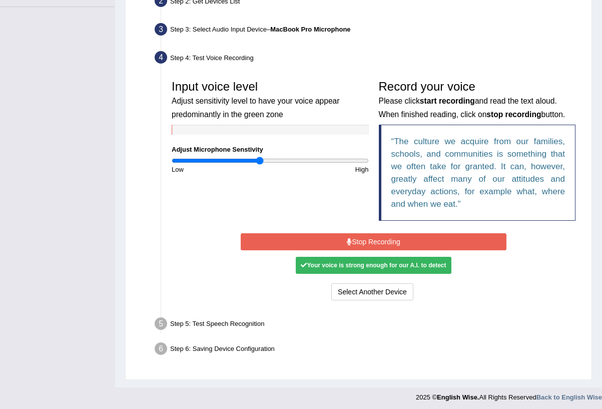
click at [433, 243] on button "Stop Recording" at bounding box center [374, 241] width 266 height 17
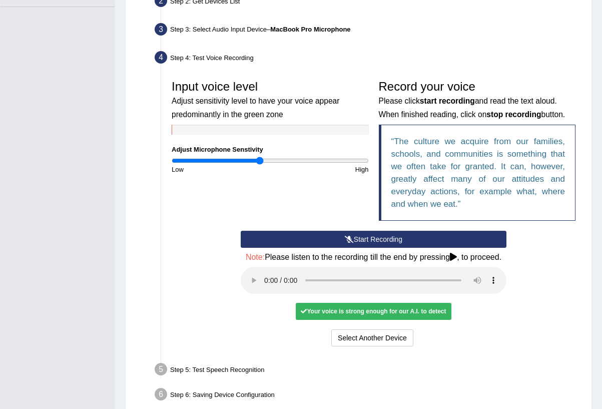
click at [263, 280] on audio at bounding box center [374, 280] width 266 height 27
click at [450, 329] on button "Voice is ok. Go to Next step" at bounding box center [415, 337] width 99 height 17
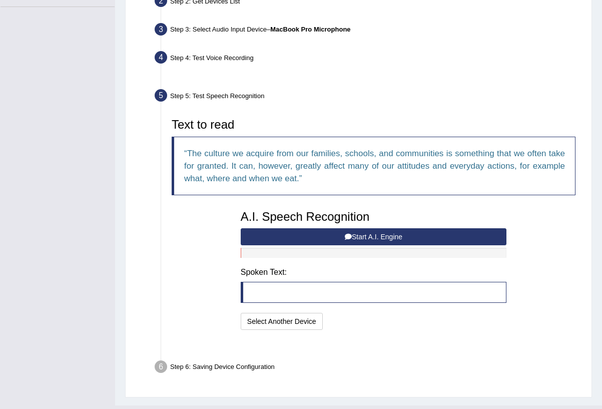
scroll to position [237, 0]
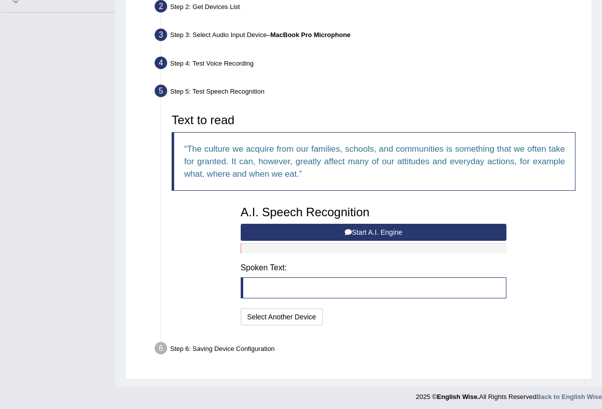
click at [438, 234] on button "Start A.I. Engine" at bounding box center [374, 232] width 266 height 17
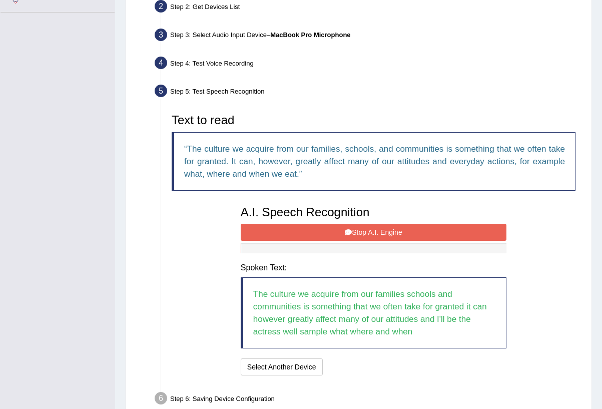
click at [409, 235] on button "Stop A.I. Engine" at bounding box center [374, 232] width 266 height 17
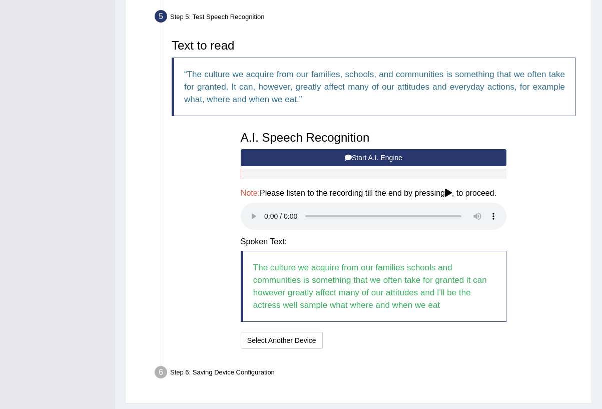
scroll to position [313, 0]
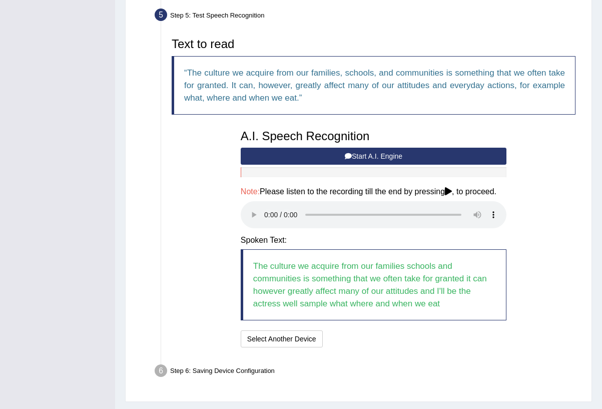
click at [269, 215] on audio at bounding box center [374, 214] width 266 height 27
click at [264, 214] on audio at bounding box center [374, 214] width 266 height 27
click at [328, 156] on button "Start A.I. Engine" at bounding box center [374, 156] width 266 height 17
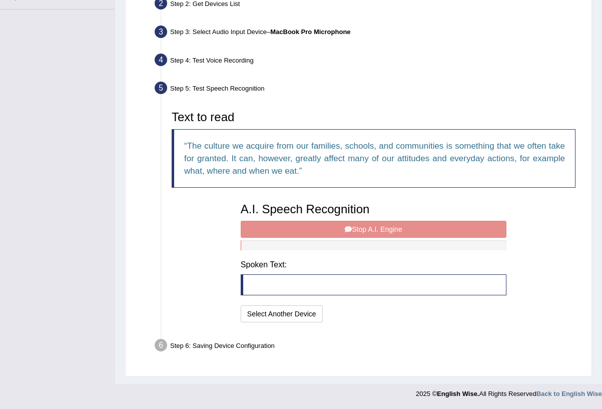
scroll to position [237, 0]
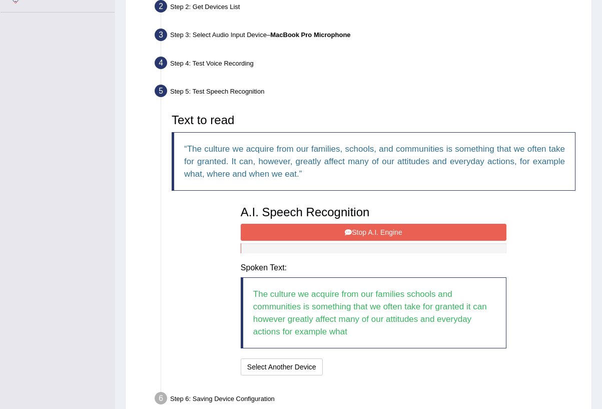
click at [437, 224] on button "Stop A.I. Engine" at bounding box center [374, 232] width 266 height 17
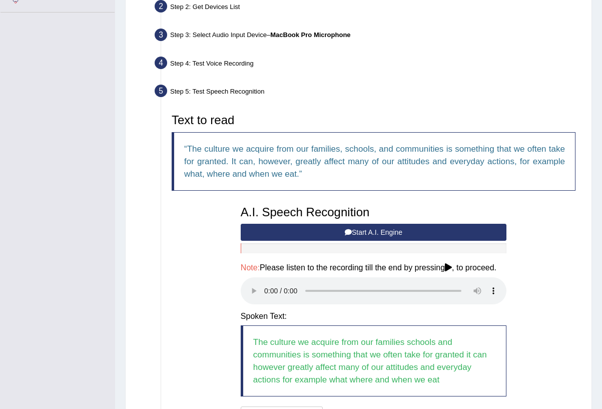
click at [267, 290] on audio at bounding box center [374, 290] width 266 height 27
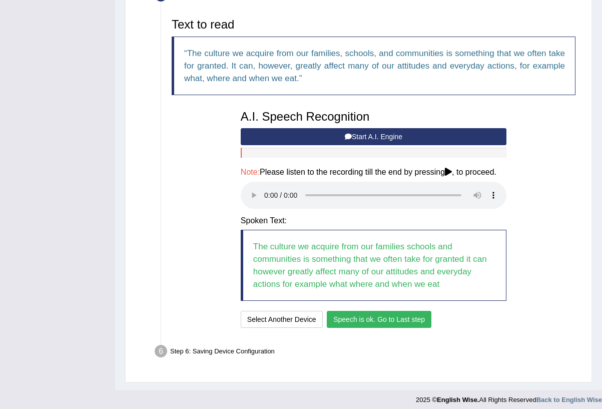
scroll to position [332, 0]
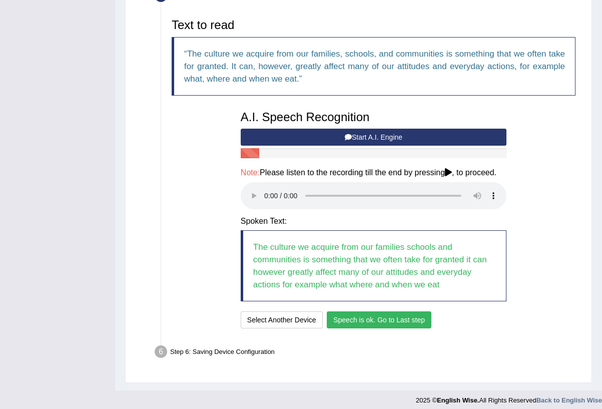
drag, startPoint x: 498, startPoint y: 7, endPoint x: 570, endPoint y: 131, distance: 143.2
click at [578, 131] on div "Text to read The culture we acquire from our families, schools, and communities…" at bounding box center [374, 172] width 414 height 317
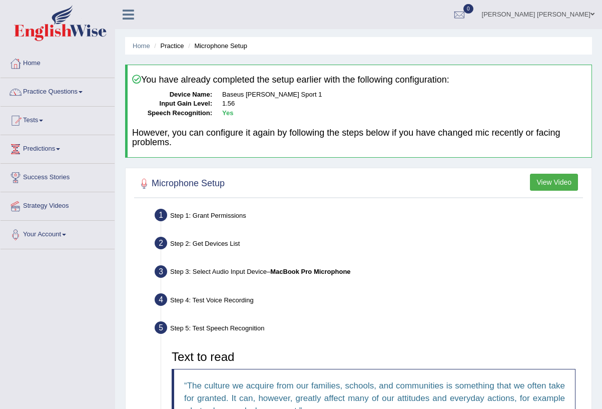
scroll to position [0, 0]
click at [144, 47] on link "Home" at bounding box center [142, 46] width 18 height 8
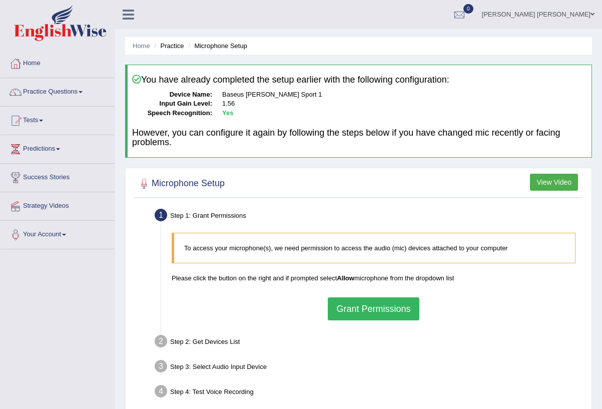
click at [61, 92] on link "Practice Questions" at bounding box center [58, 90] width 114 height 25
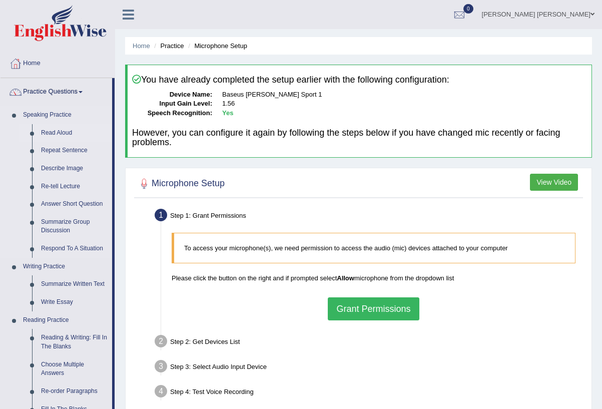
scroll to position [5, 0]
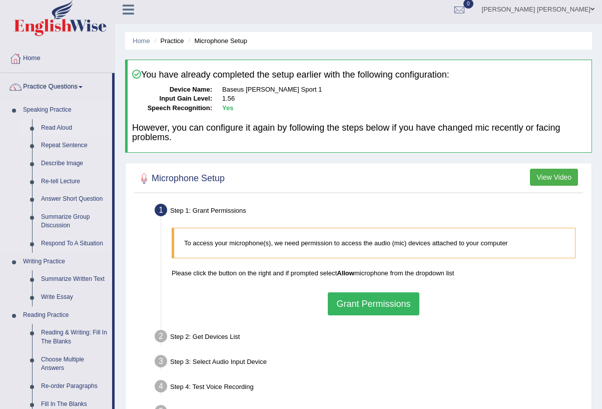
click at [56, 129] on link "Read Aloud" at bounding box center [75, 128] width 76 height 18
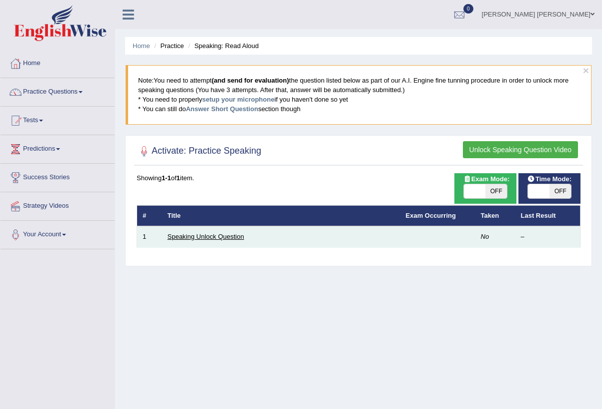
click at [225, 236] on link "Speaking Unlock Question" at bounding box center [206, 237] width 77 height 8
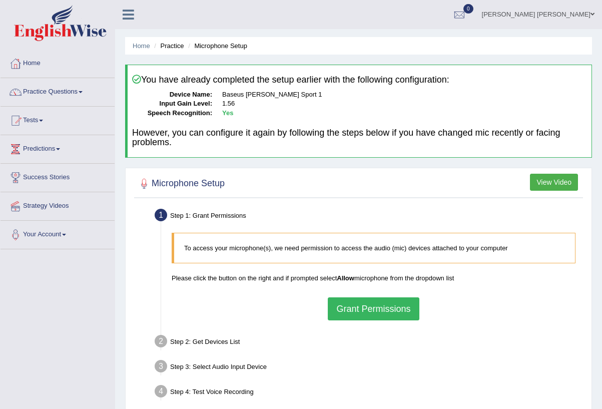
click at [392, 308] on button "Grant Permissions" at bounding box center [373, 308] width 91 height 23
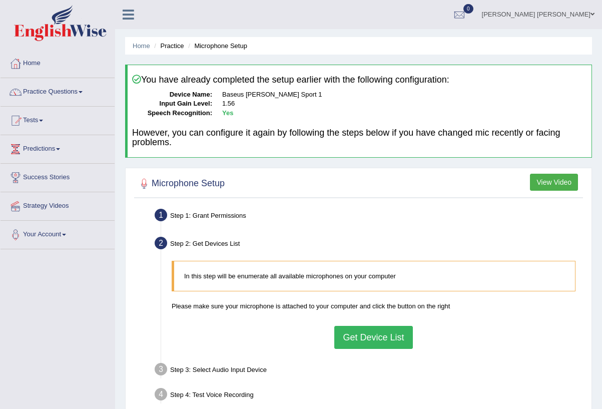
click at [372, 337] on button "Get Device List" at bounding box center [373, 337] width 78 height 23
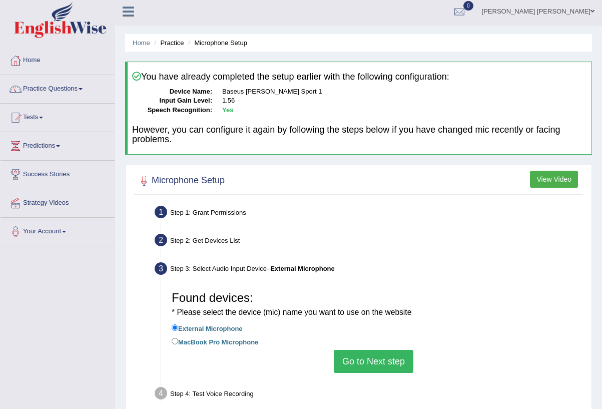
click at [349, 358] on button "Go to Next step" at bounding box center [374, 361] width 80 height 23
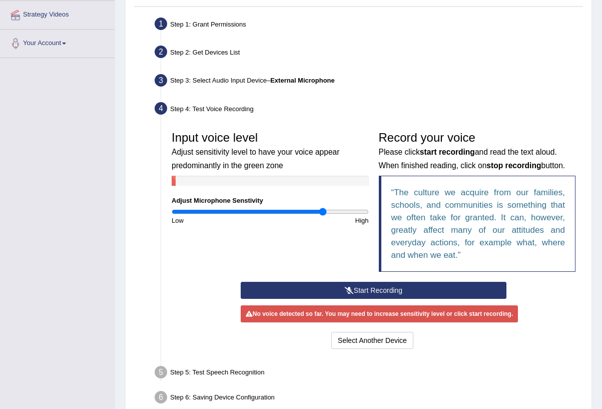
scroll to position [197, 0]
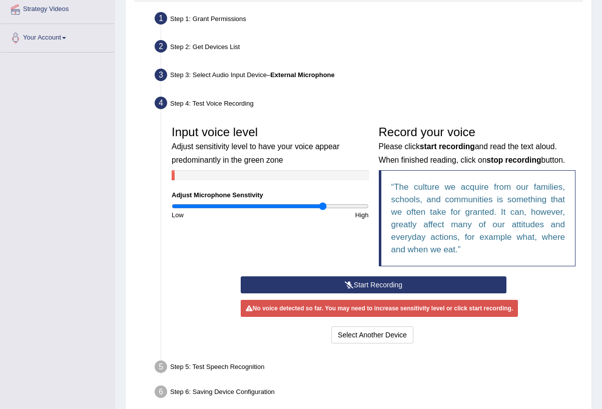
click at [402, 284] on button "Start Recording" at bounding box center [374, 284] width 266 height 17
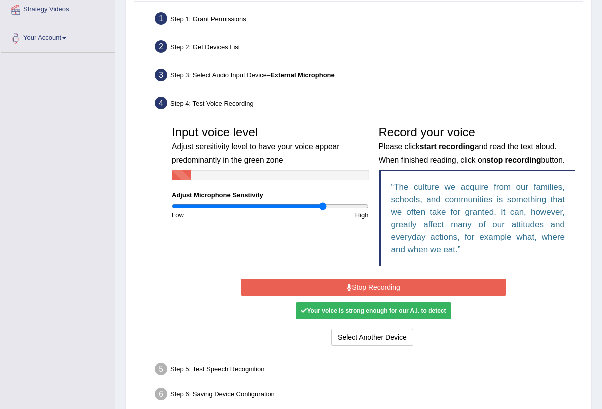
drag, startPoint x: 413, startPoint y: 289, endPoint x: 429, endPoint y: 292, distance: 16.2
click at [413, 289] on button "Stop Recording" at bounding box center [374, 287] width 266 height 17
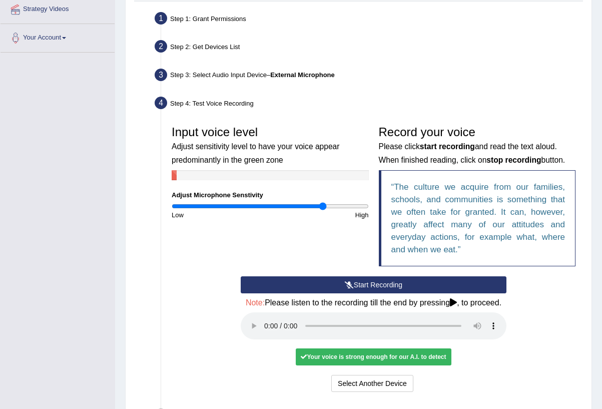
click at [420, 287] on button "Start Recording" at bounding box center [374, 284] width 266 height 17
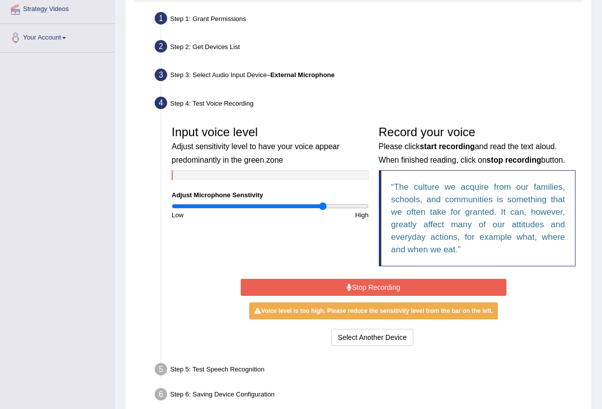
click at [383, 288] on button "Stop Recording" at bounding box center [374, 287] width 266 height 17
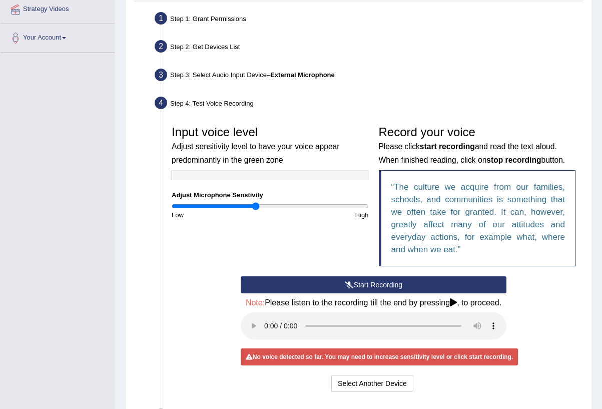
drag, startPoint x: 320, startPoint y: 205, endPoint x: 256, endPoint y: 205, distance: 64.0
type input "0.86"
click at [256, 205] on input "range" at bounding box center [270, 206] width 197 height 8
click at [388, 282] on button "Start Recording" at bounding box center [374, 284] width 266 height 17
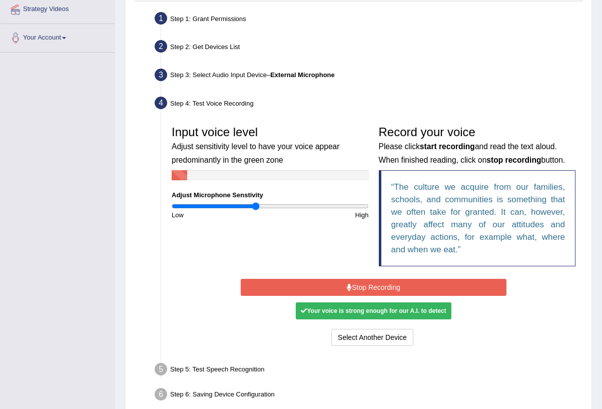
click at [446, 288] on button "Stop Recording" at bounding box center [374, 287] width 266 height 17
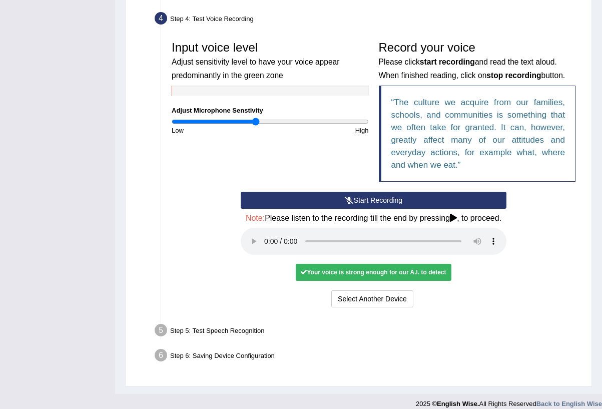
scroll to position [283, 0]
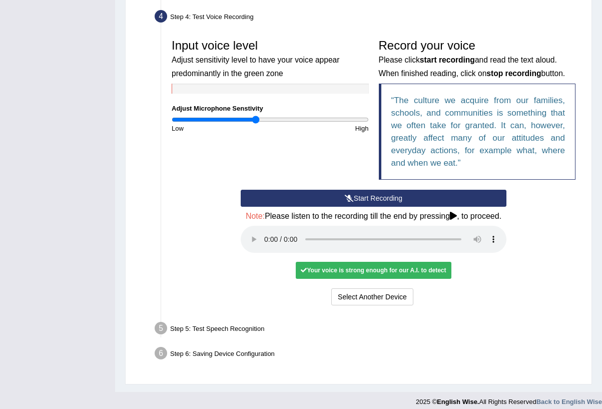
click at [268, 242] on audio at bounding box center [374, 239] width 266 height 27
click at [421, 200] on button "Start Recording" at bounding box center [374, 198] width 266 height 17
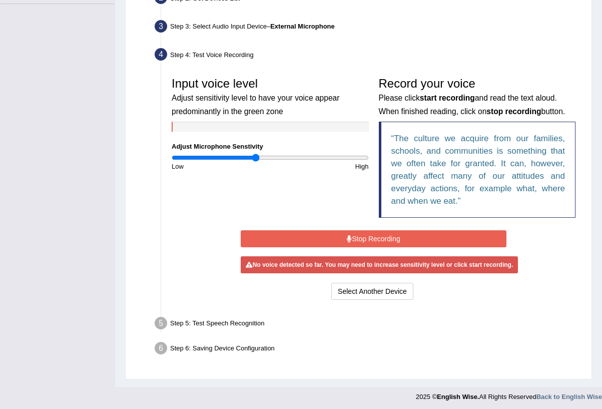
scroll to position [242, 0]
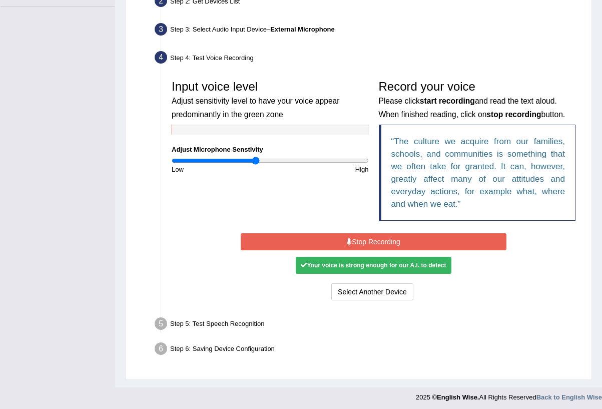
click at [474, 238] on button "Stop Recording" at bounding box center [374, 241] width 266 height 17
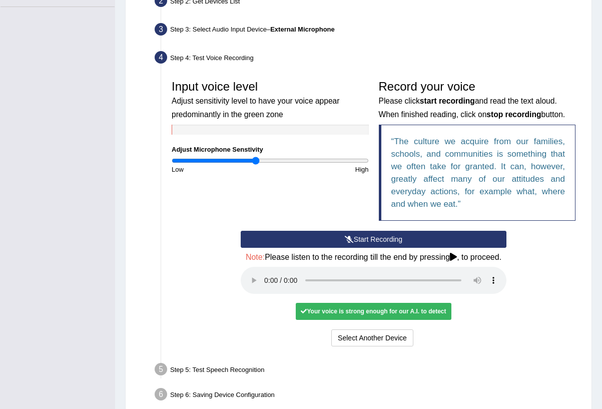
click at [269, 279] on audio at bounding box center [374, 280] width 266 height 27
click at [266, 280] on audio at bounding box center [374, 280] width 266 height 27
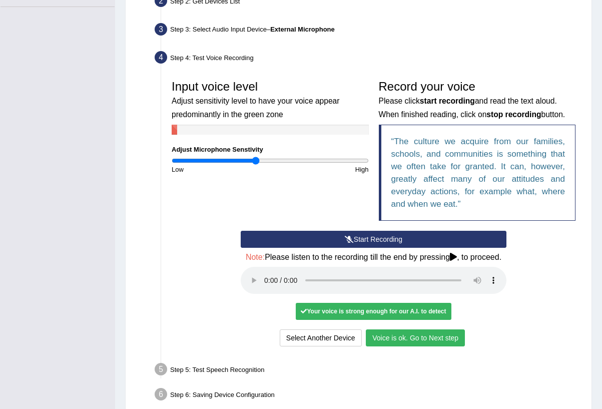
drag, startPoint x: 436, startPoint y: 330, endPoint x: 444, endPoint y: 324, distance: 10.4
click at [436, 330] on button "Voice is ok. Go to Next step" at bounding box center [415, 337] width 99 height 17
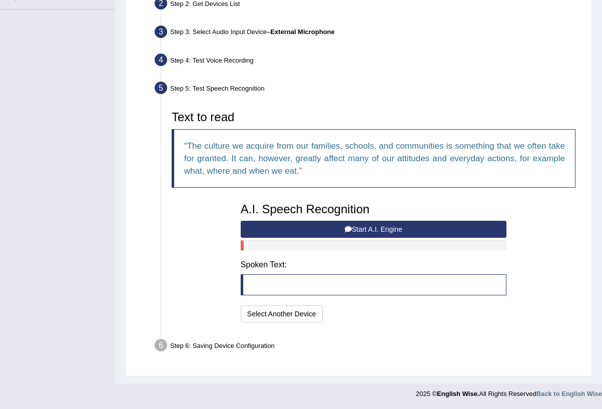
scroll to position [237, 0]
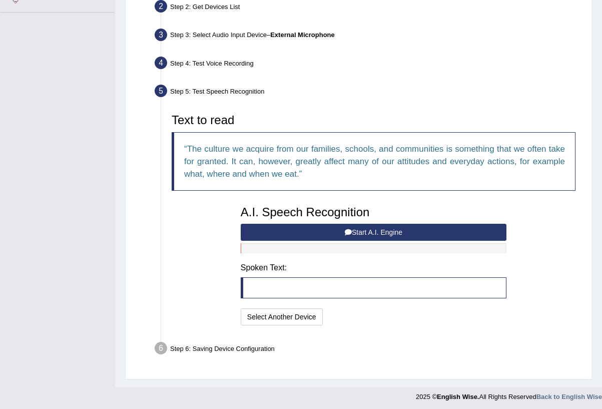
drag, startPoint x: 398, startPoint y: 228, endPoint x: 454, endPoint y: 242, distance: 57.4
click at [398, 228] on button "Start A.I. Engine" at bounding box center [374, 232] width 266 height 17
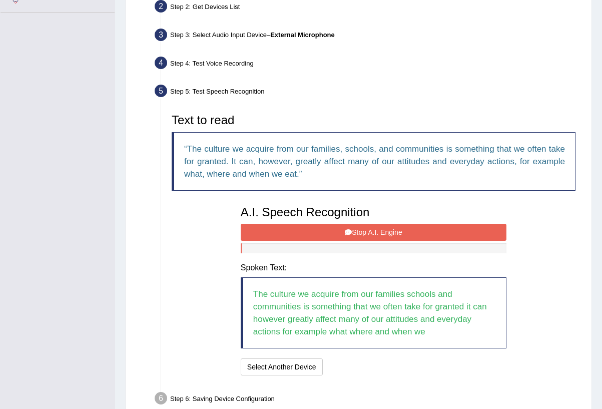
click at [450, 234] on button "Stop A.I. Engine" at bounding box center [374, 232] width 266 height 17
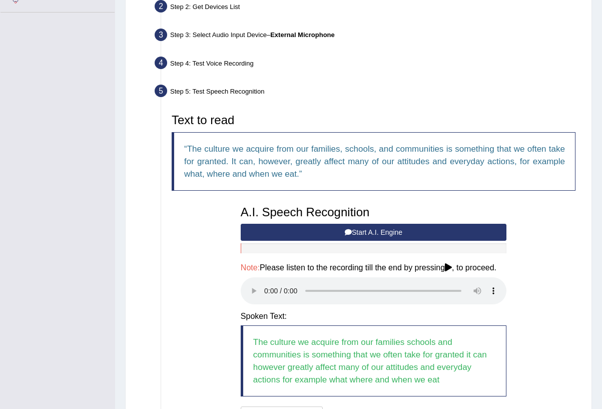
click at [262, 289] on audio at bounding box center [374, 290] width 266 height 27
click at [263, 291] on audio at bounding box center [374, 290] width 266 height 27
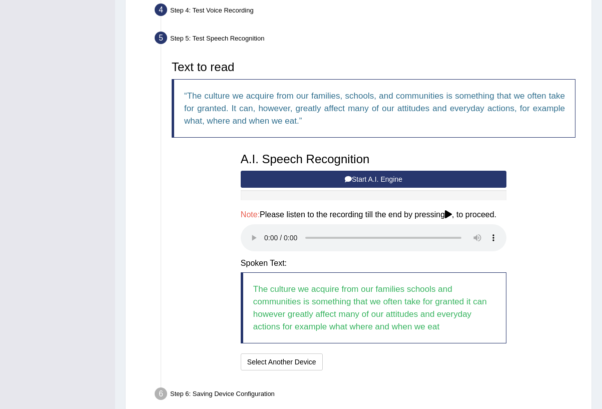
scroll to position [295, 0]
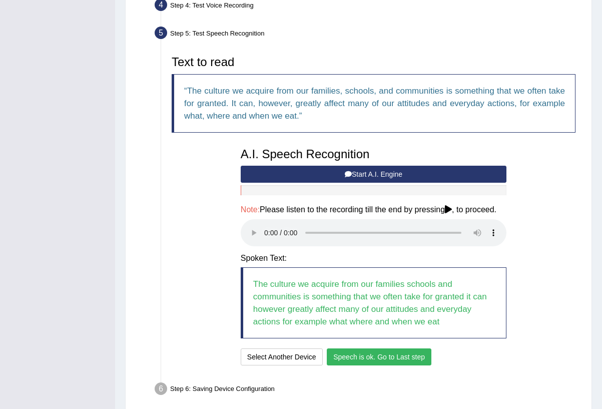
click at [411, 348] on button "Speech is ok. Go to Last step" at bounding box center [379, 356] width 105 height 17
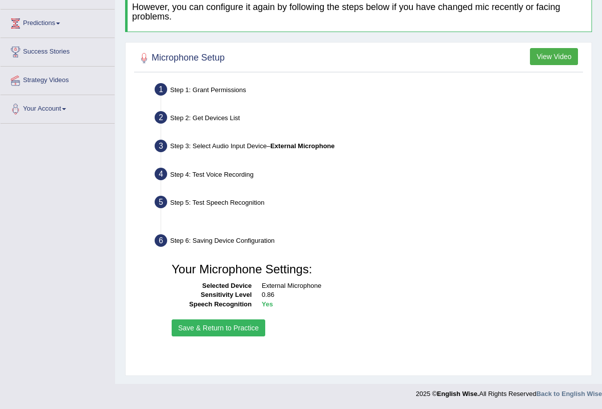
scroll to position [117, 0]
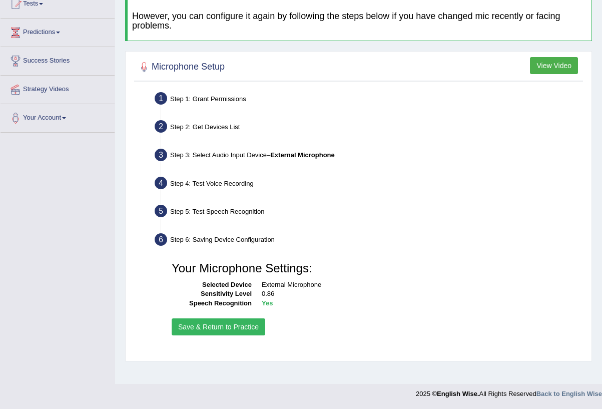
click at [249, 321] on button "Save & Return to Practice" at bounding box center [219, 326] width 94 height 17
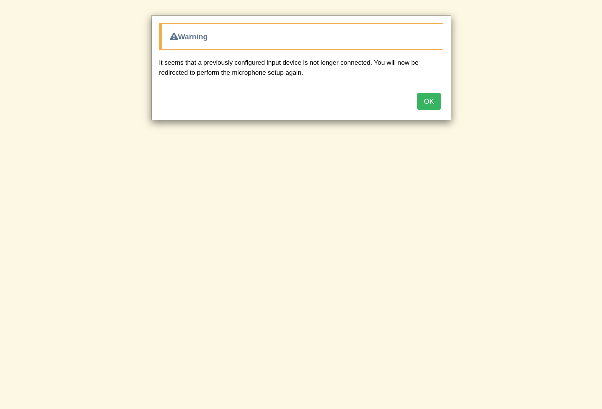
click at [436, 98] on button "OK" at bounding box center [428, 101] width 23 height 17
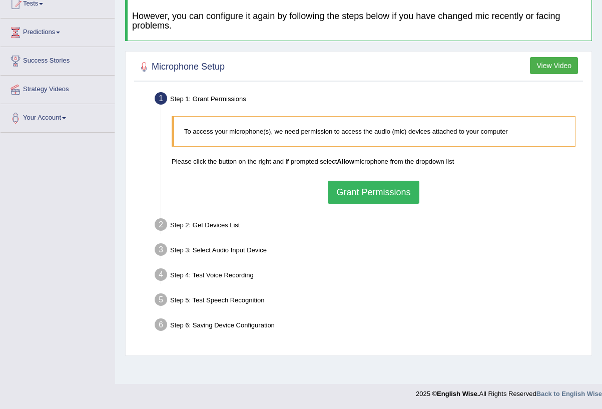
scroll to position [117, 0]
click at [369, 189] on button "Grant Permissions" at bounding box center [373, 192] width 91 height 23
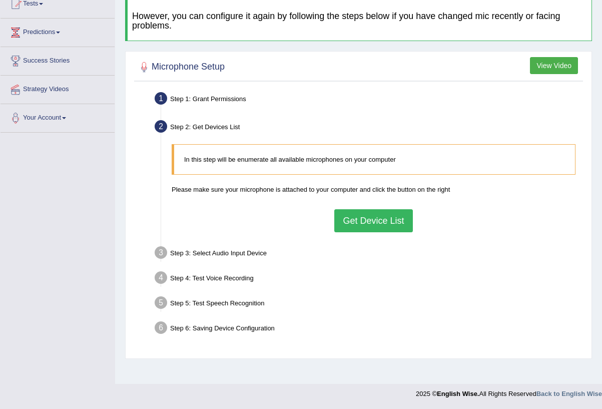
click at [369, 212] on button "Get Device List" at bounding box center [373, 220] width 78 height 23
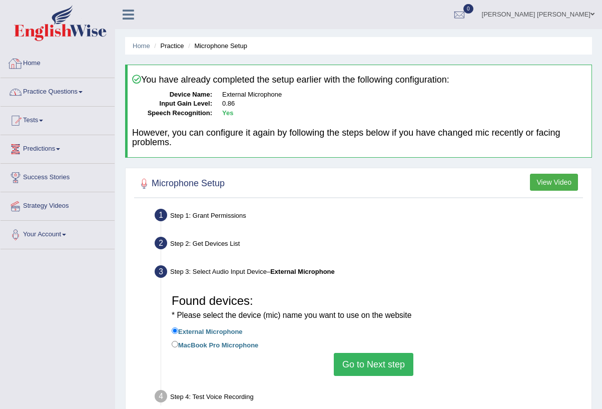
scroll to position [0, 0]
click at [63, 96] on link "Practice Questions" at bounding box center [58, 90] width 114 height 25
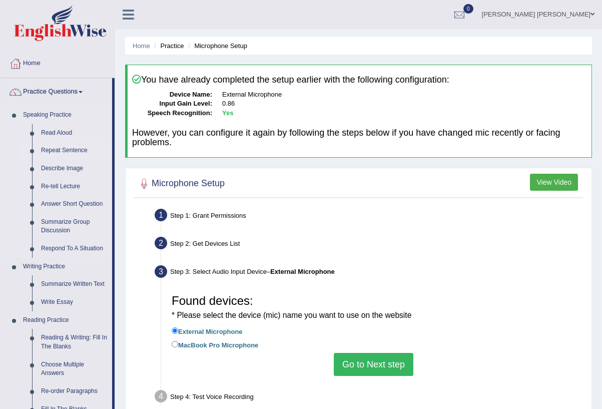
click at [56, 148] on link "Repeat Sentence" at bounding box center [75, 151] width 76 height 18
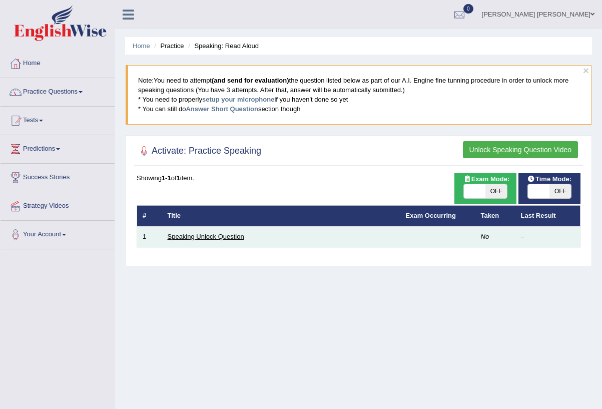
click at [202, 236] on link "Speaking Unlock Question" at bounding box center [206, 237] width 77 height 8
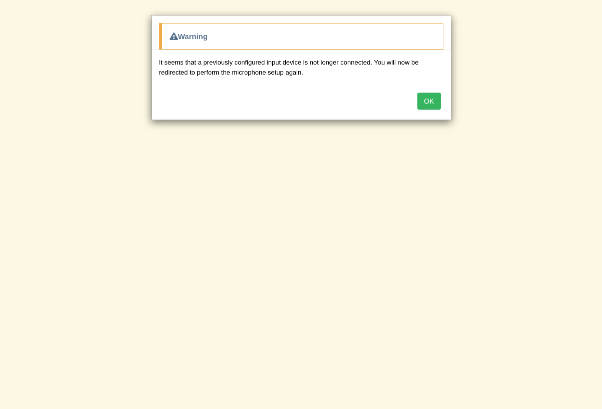
click at [427, 102] on button "OK" at bounding box center [428, 101] width 23 height 17
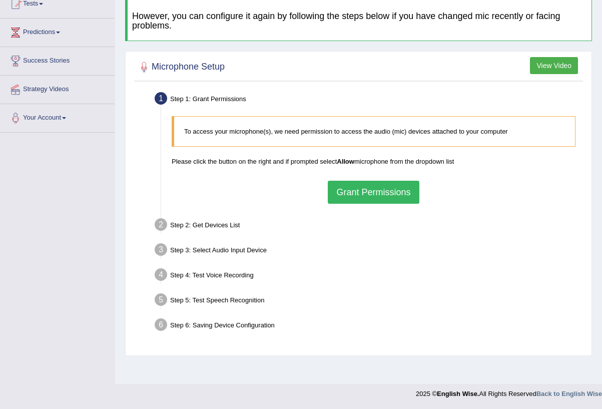
scroll to position [117, 0]
click at [357, 187] on button "Grant Permissions" at bounding box center [373, 192] width 91 height 23
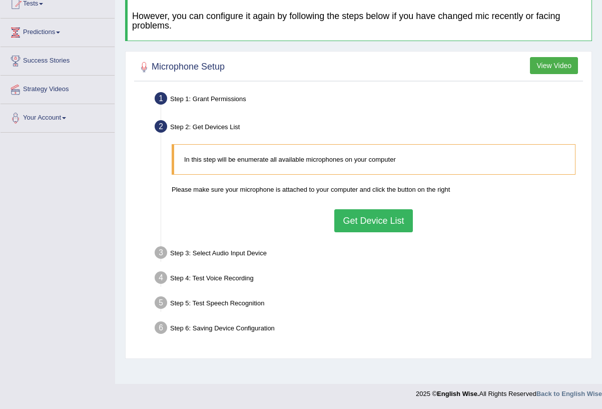
click at [364, 215] on button "Get Device List" at bounding box center [373, 220] width 78 height 23
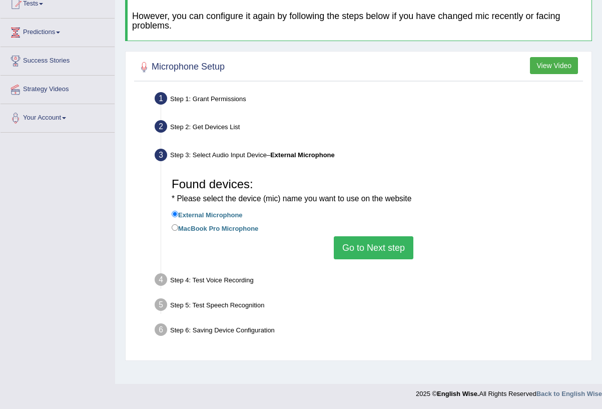
click at [378, 237] on button "Go to Next step" at bounding box center [374, 247] width 80 height 23
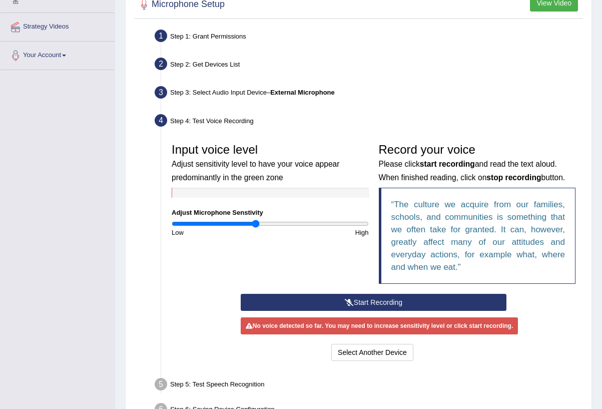
scroll to position [174, 0]
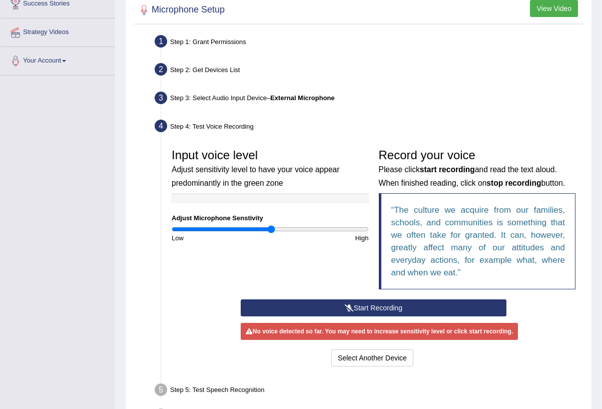
drag, startPoint x: 257, startPoint y: 229, endPoint x: 271, endPoint y: 227, distance: 14.1
click at [271, 227] on input "range" at bounding box center [270, 229] width 197 height 8
drag, startPoint x: 274, startPoint y: 227, endPoint x: 285, endPoint y: 227, distance: 11.0
click at [285, 227] on input "range" at bounding box center [270, 229] width 197 height 8
drag, startPoint x: 286, startPoint y: 228, endPoint x: 296, endPoint y: 229, distance: 10.1
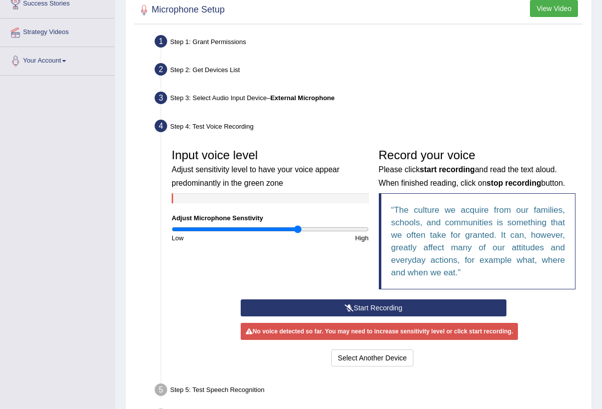
click at [297, 229] on input "range" at bounding box center [270, 229] width 197 height 8
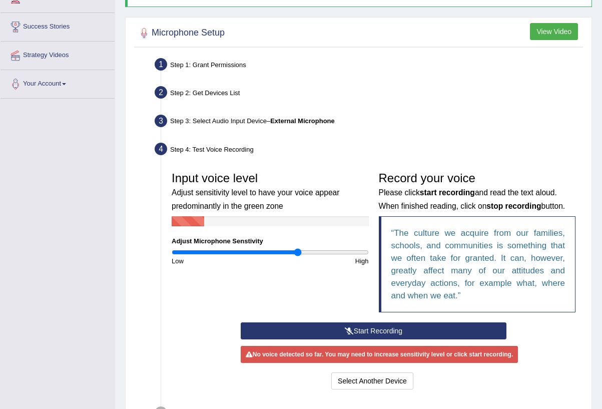
scroll to position [156, 0]
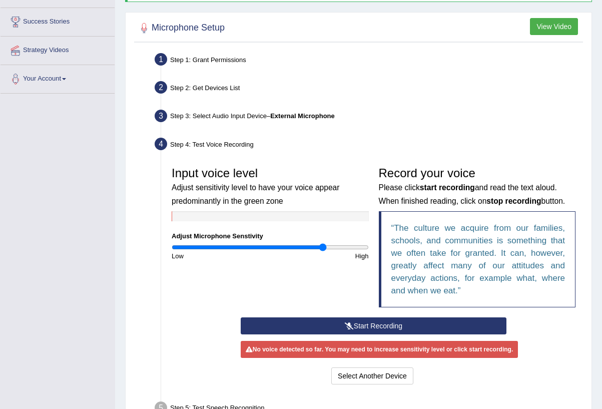
drag, startPoint x: 299, startPoint y: 248, endPoint x: 323, endPoint y: 249, distance: 23.5
click at [323, 249] on input "range" at bounding box center [270, 247] width 197 height 8
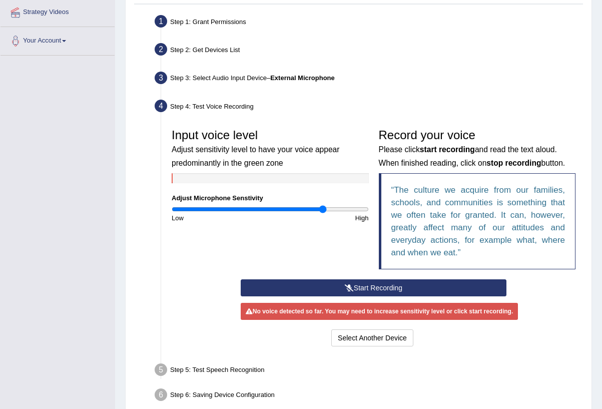
scroll to position [201, 0]
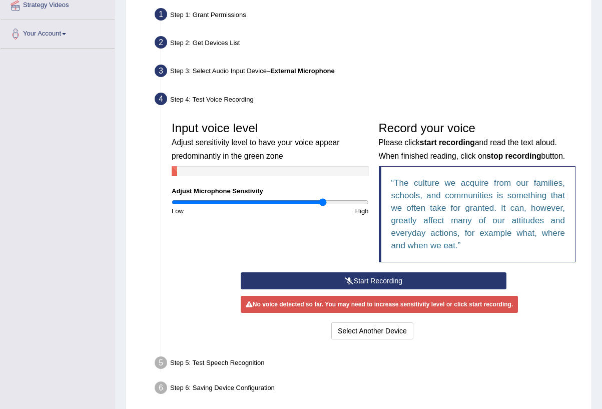
click at [342, 280] on button "Start Recording" at bounding box center [374, 280] width 266 height 17
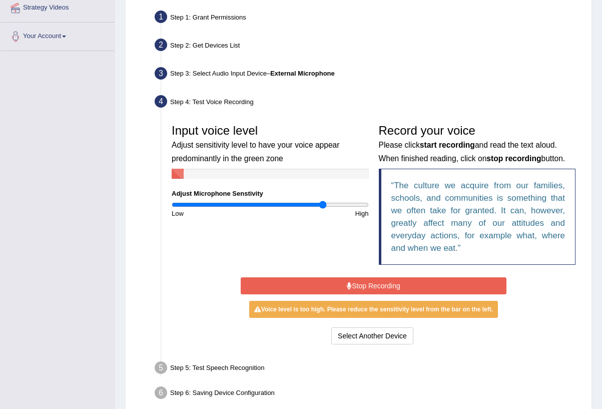
click at [334, 279] on button "Stop Recording" at bounding box center [374, 285] width 266 height 17
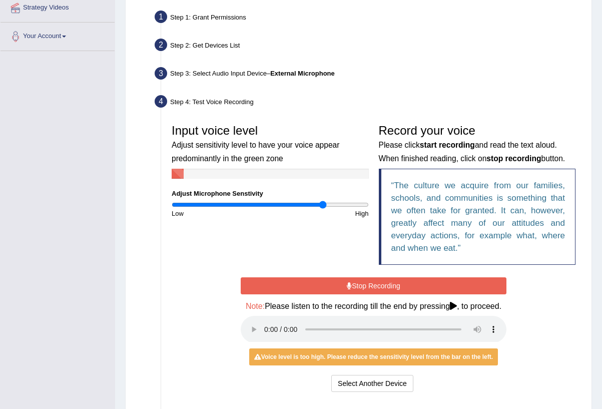
scroll to position [197, 0]
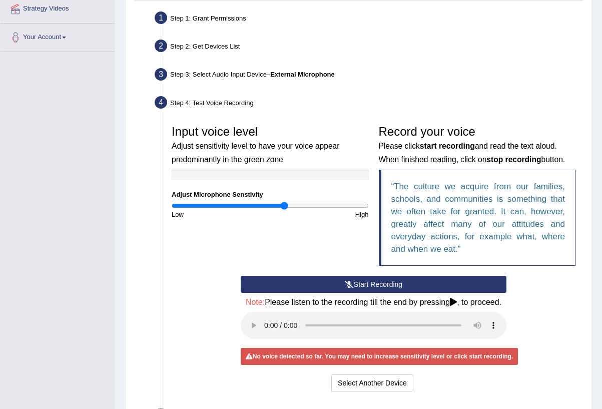
drag, startPoint x: 322, startPoint y: 203, endPoint x: 304, endPoint y: 238, distance: 38.7
click at [284, 205] on input "range" at bounding box center [270, 206] width 197 height 8
click at [350, 283] on icon at bounding box center [349, 284] width 9 height 7
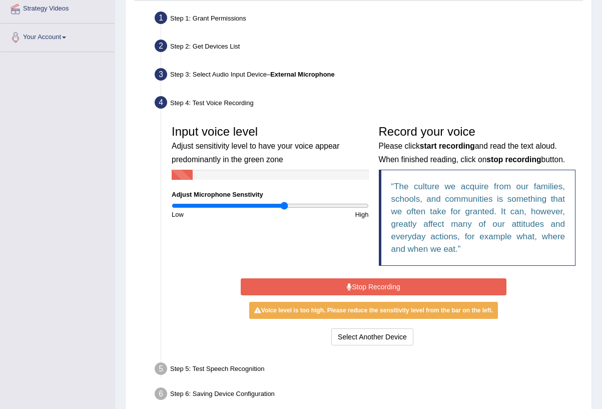
click at [332, 281] on button "Stop Recording" at bounding box center [374, 286] width 266 height 17
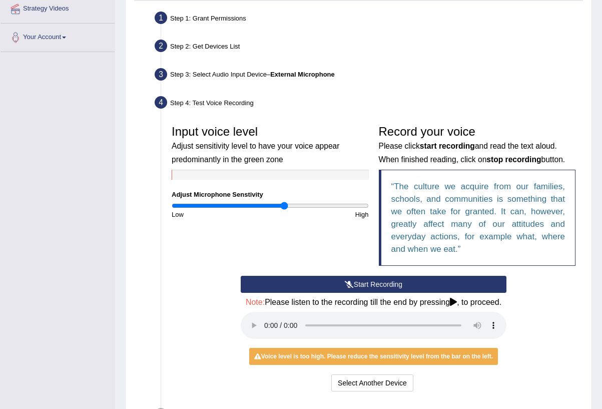
scroll to position [201, 0]
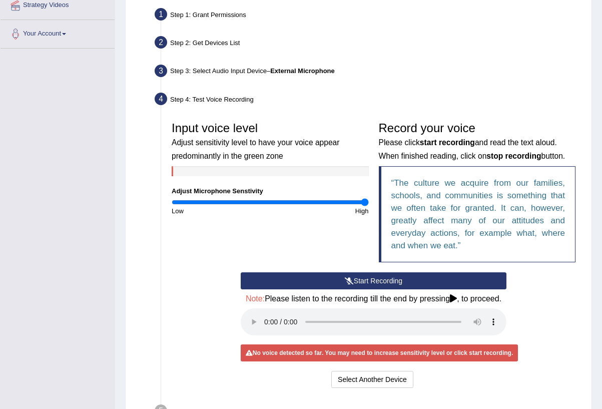
drag, startPoint x: 286, startPoint y: 203, endPoint x: 366, endPoint y: 221, distance: 81.5
click at [369, 204] on div "Input voice level Adjust sensitivity level to have your voice appear predominan…" at bounding box center [270, 166] width 207 height 99
drag, startPoint x: 366, startPoint y: 274, endPoint x: 366, endPoint y: 269, distance: 5.5
click at [366, 274] on button "Start Recording" at bounding box center [374, 280] width 266 height 17
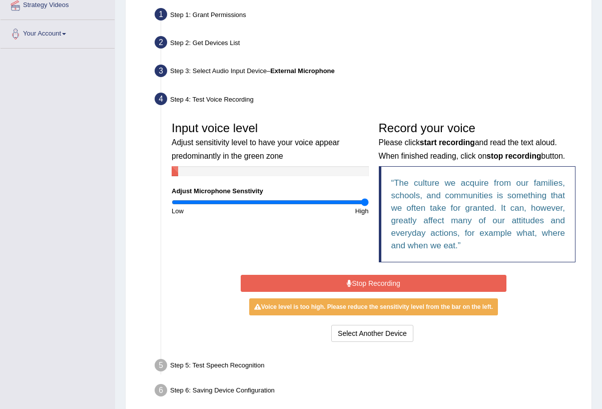
click at [315, 278] on button "Stop Recording" at bounding box center [374, 283] width 266 height 17
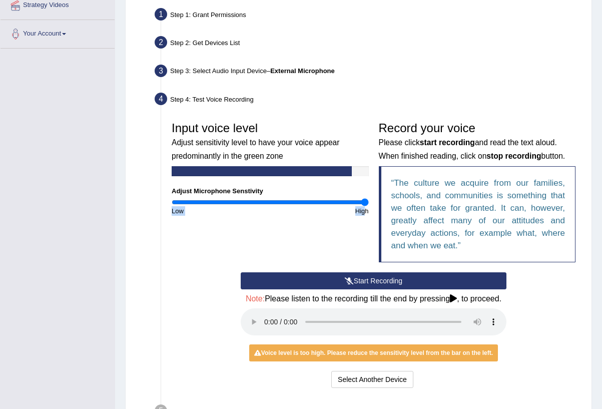
drag, startPoint x: 365, startPoint y: 205, endPoint x: 340, endPoint y: 201, distance: 25.2
click at [322, 204] on div "Input voice level Adjust sensitivity level to have your voice appear predominan…" at bounding box center [270, 166] width 207 height 99
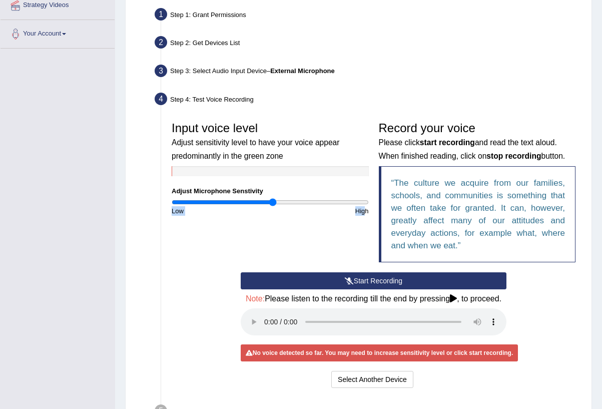
drag, startPoint x: 365, startPoint y: 200, endPoint x: 272, endPoint y: 207, distance: 93.2
click at [272, 201] on input "range" at bounding box center [270, 202] width 197 height 8
drag, startPoint x: 290, startPoint y: 229, endPoint x: 303, endPoint y: 256, distance: 29.8
click at [290, 232] on div "Input voice level Adjust sensitivity level to have your voice appear predominan…" at bounding box center [374, 195] width 414 height 156
click at [319, 275] on button "Start Recording" at bounding box center [374, 280] width 266 height 17
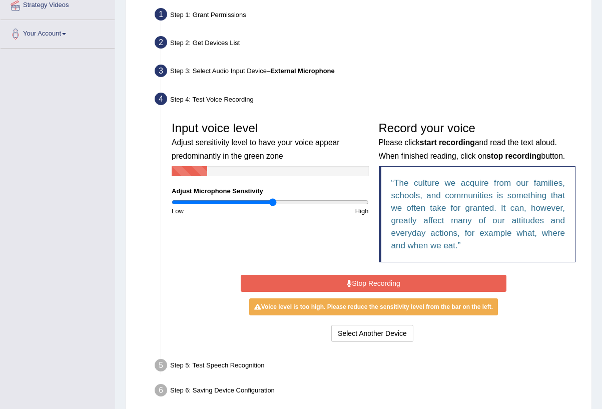
drag, startPoint x: 339, startPoint y: 278, endPoint x: 329, endPoint y: 263, distance: 17.6
click at [339, 278] on button "Stop Recording" at bounding box center [374, 283] width 266 height 17
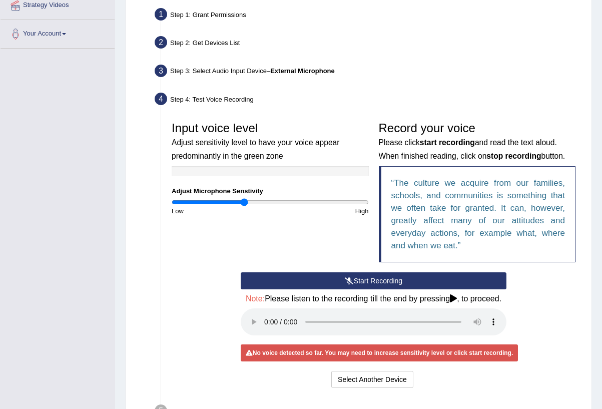
drag, startPoint x: 273, startPoint y: 202, endPoint x: 243, endPoint y: 205, distance: 29.7
type input "0.74"
click at [244, 202] on input "range" at bounding box center [270, 202] width 197 height 8
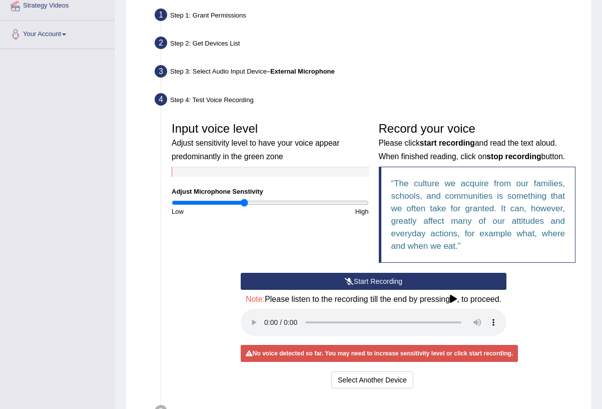
click at [319, 276] on button "Start Recording" at bounding box center [374, 281] width 266 height 17
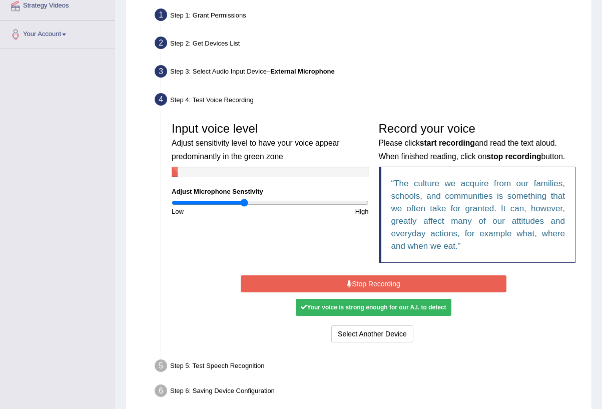
scroll to position [199, 0]
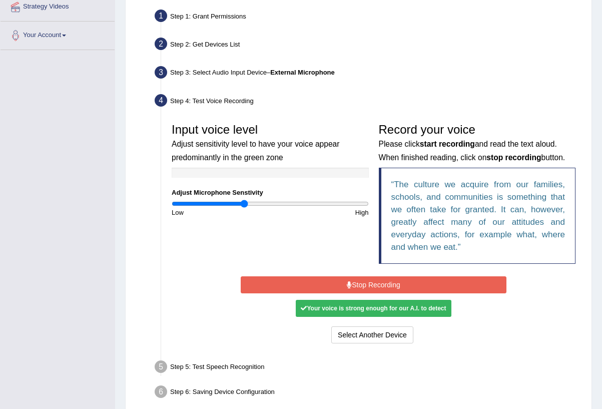
click at [403, 286] on button "Stop Recording" at bounding box center [374, 284] width 266 height 17
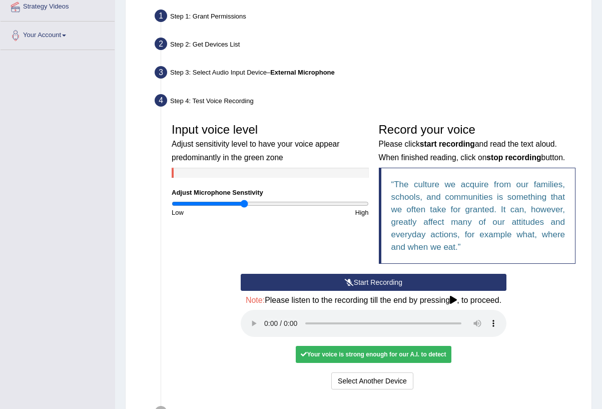
click at [265, 325] on audio at bounding box center [374, 323] width 266 height 27
click at [417, 374] on button "Voice is ok. Go to Next step" at bounding box center [415, 380] width 99 height 17
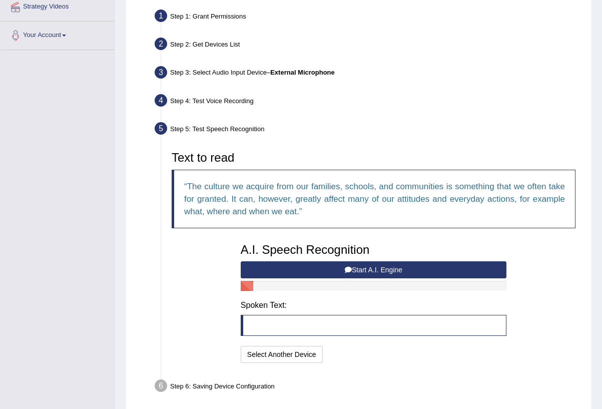
click at [423, 266] on button "Start A.I. Engine" at bounding box center [374, 269] width 266 height 17
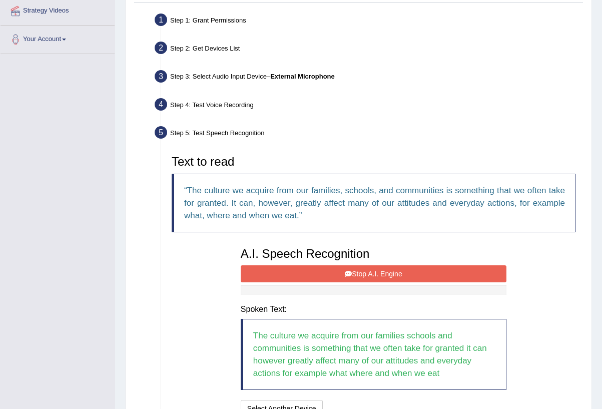
click at [467, 271] on button "Stop A.I. Engine" at bounding box center [374, 273] width 266 height 17
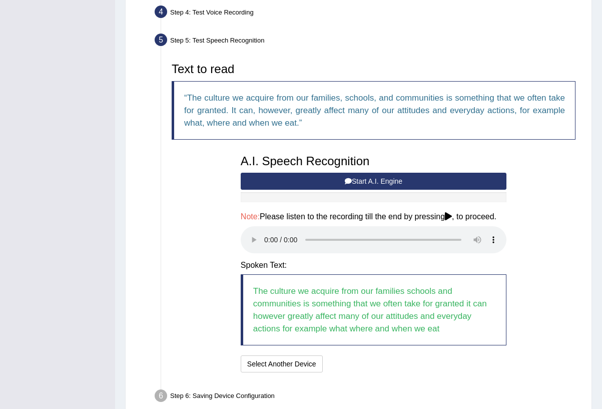
scroll to position [306, 0]
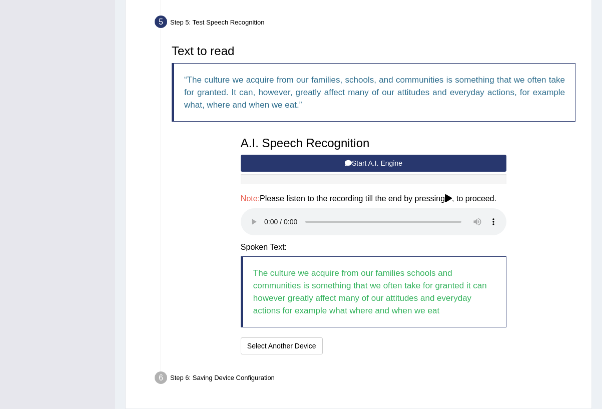
click at [266, 222] on audio at bounding box center [374, 221] width 266 height 27
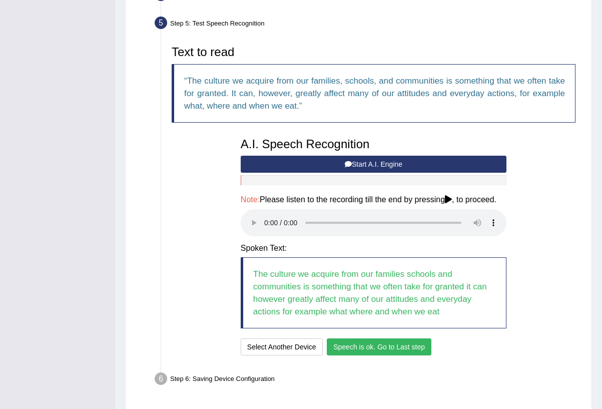
click at [392, 341] on button "Speech is ok. Go to Last step" at bounding box center [379, 346] width 105 height 17
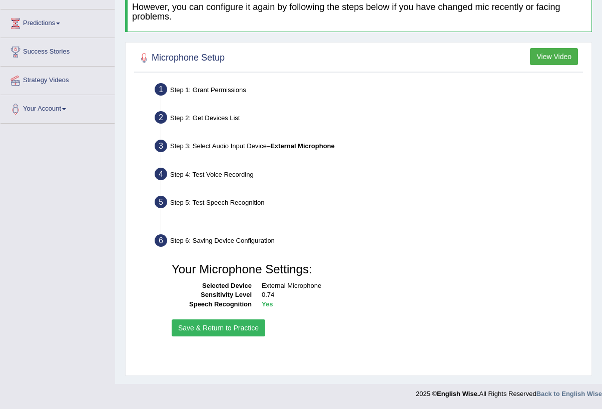
scroll to position [117, 0]
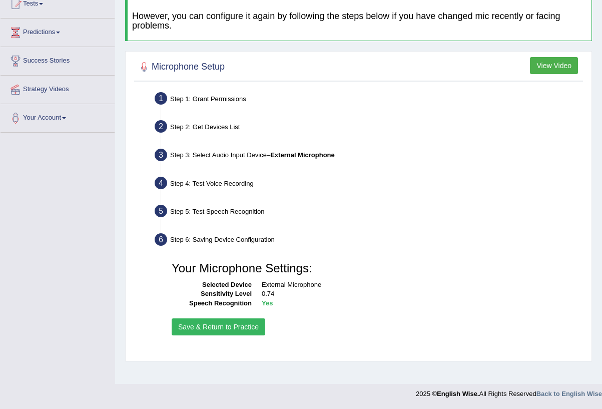
drag, startPoint x: 230, startPoint y: 320, endPoint x: 251, endPoint y: 317, distance: 21.6
click at [230, 320] on button "Save & Return to Practice" at bounding box center [219, 326] width 94 height 17
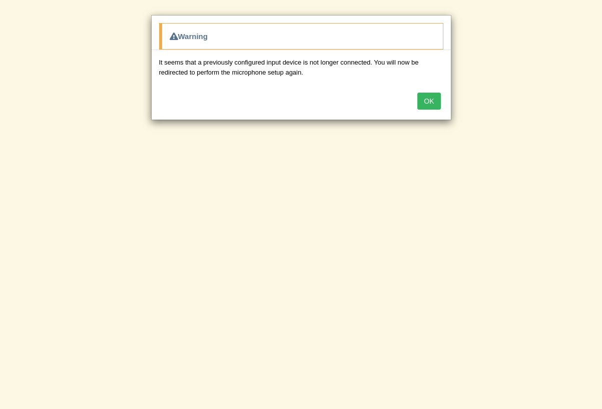
click at [423, 100] on button "OK" at bounding box center [428, 101] width 23 height 17
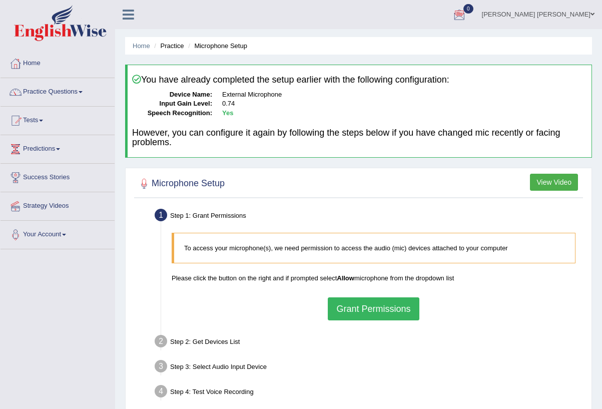
click at [270, 29] on div "[PERSON_NAME] [PERSON_NAME] Toggle navigation Username: cmjg02092025 Access Typ…" at bounding box center [358, 14] width 487 height 29
click at [593, 15] on span at bounding box center [592, 14] width 4 height 7
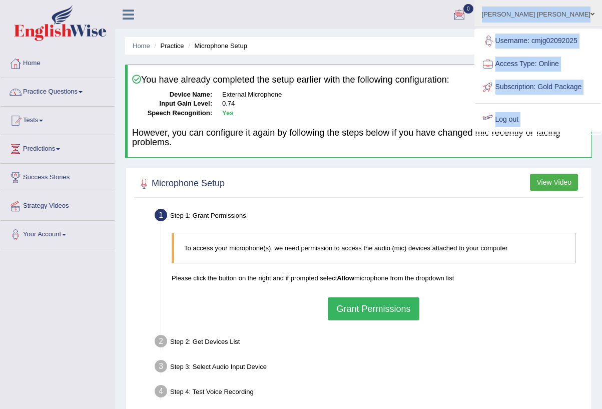
click at [521, 131] on link "Log out" at bounding box center [538, 119] width 126 height 23
